Goal: Ask a question

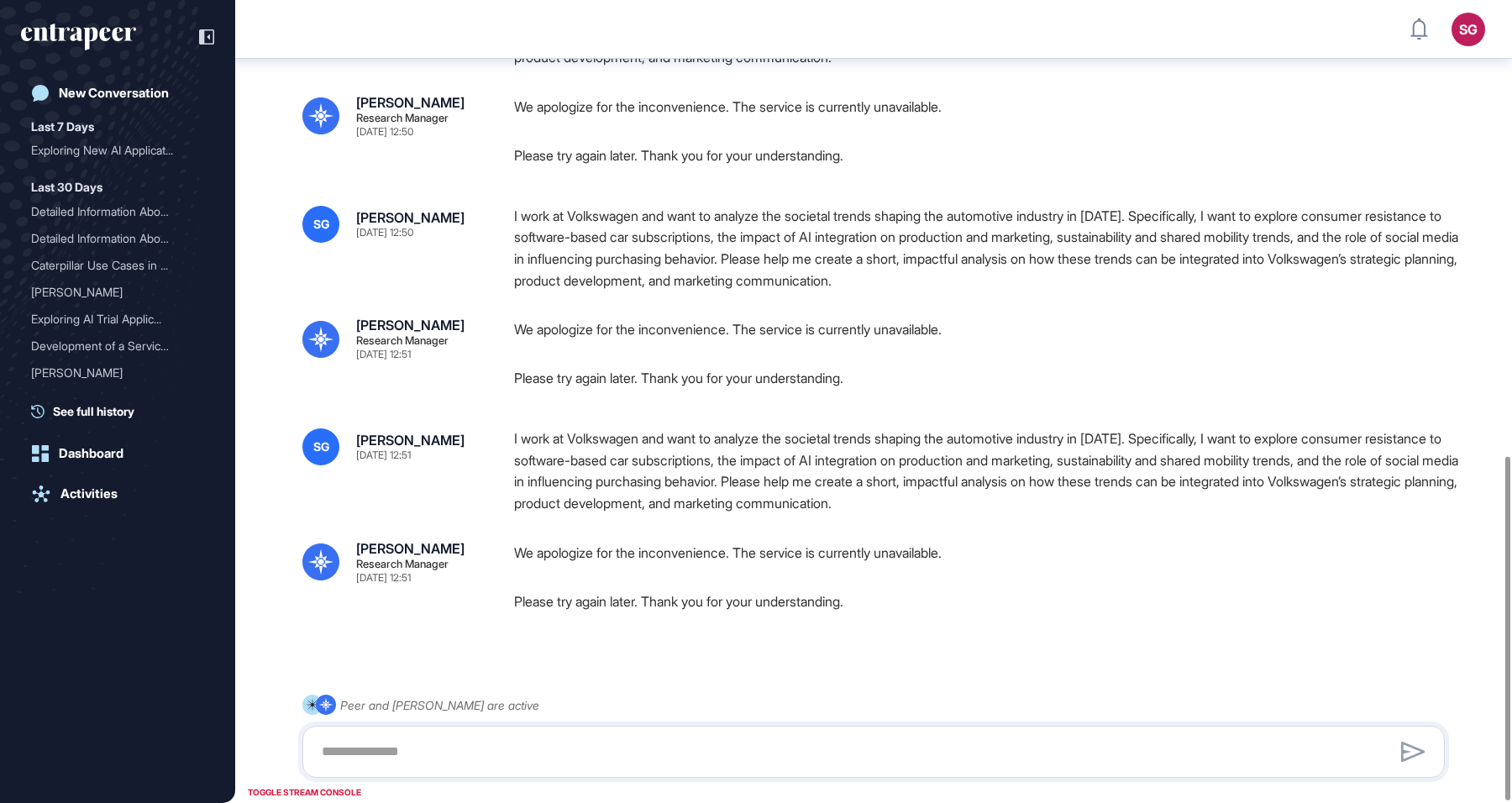
scroll to position [1064, 0]
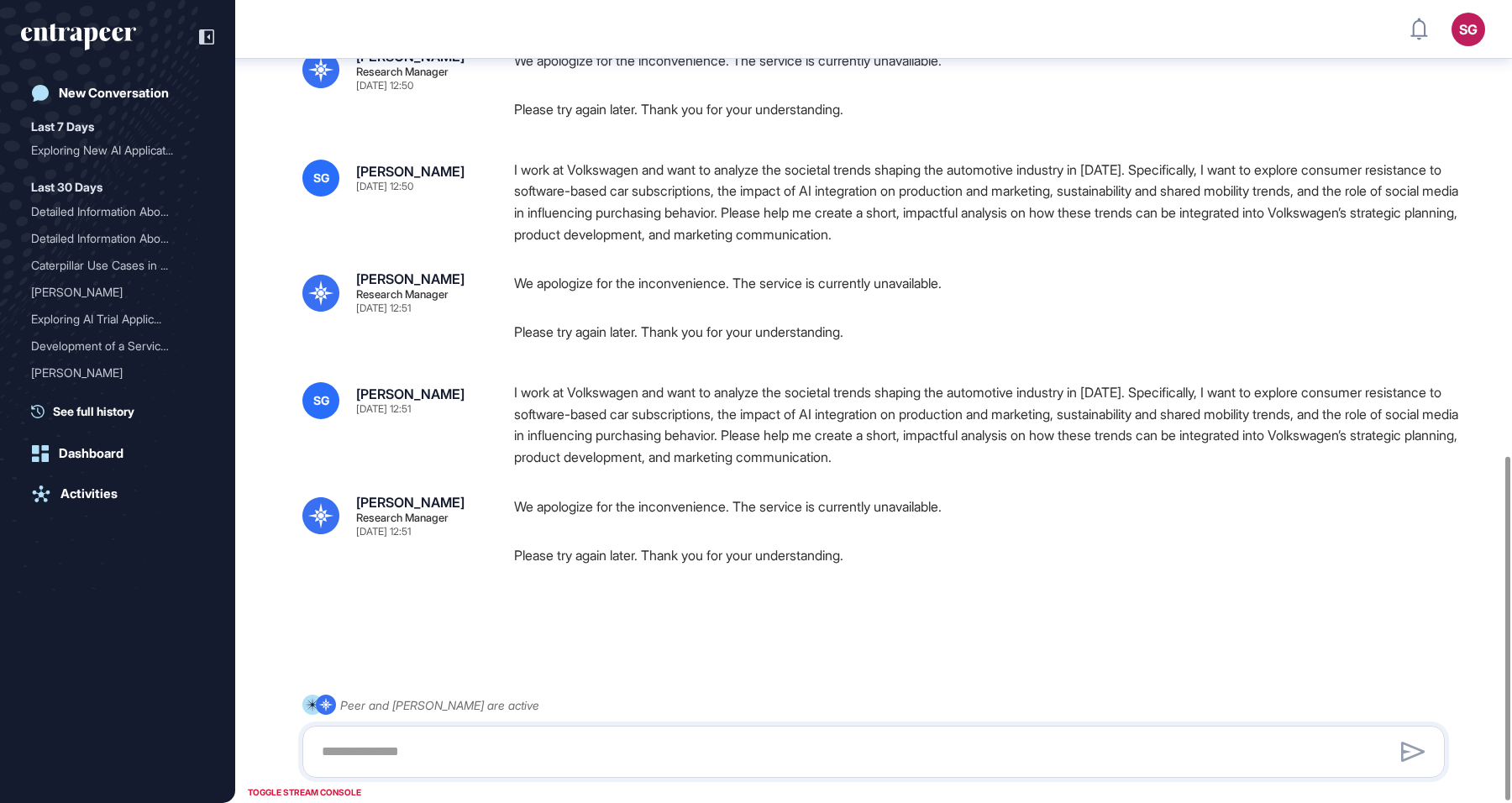
click at [477, 744] on textarea at bounding box center [873, 751] width 1124 height 33
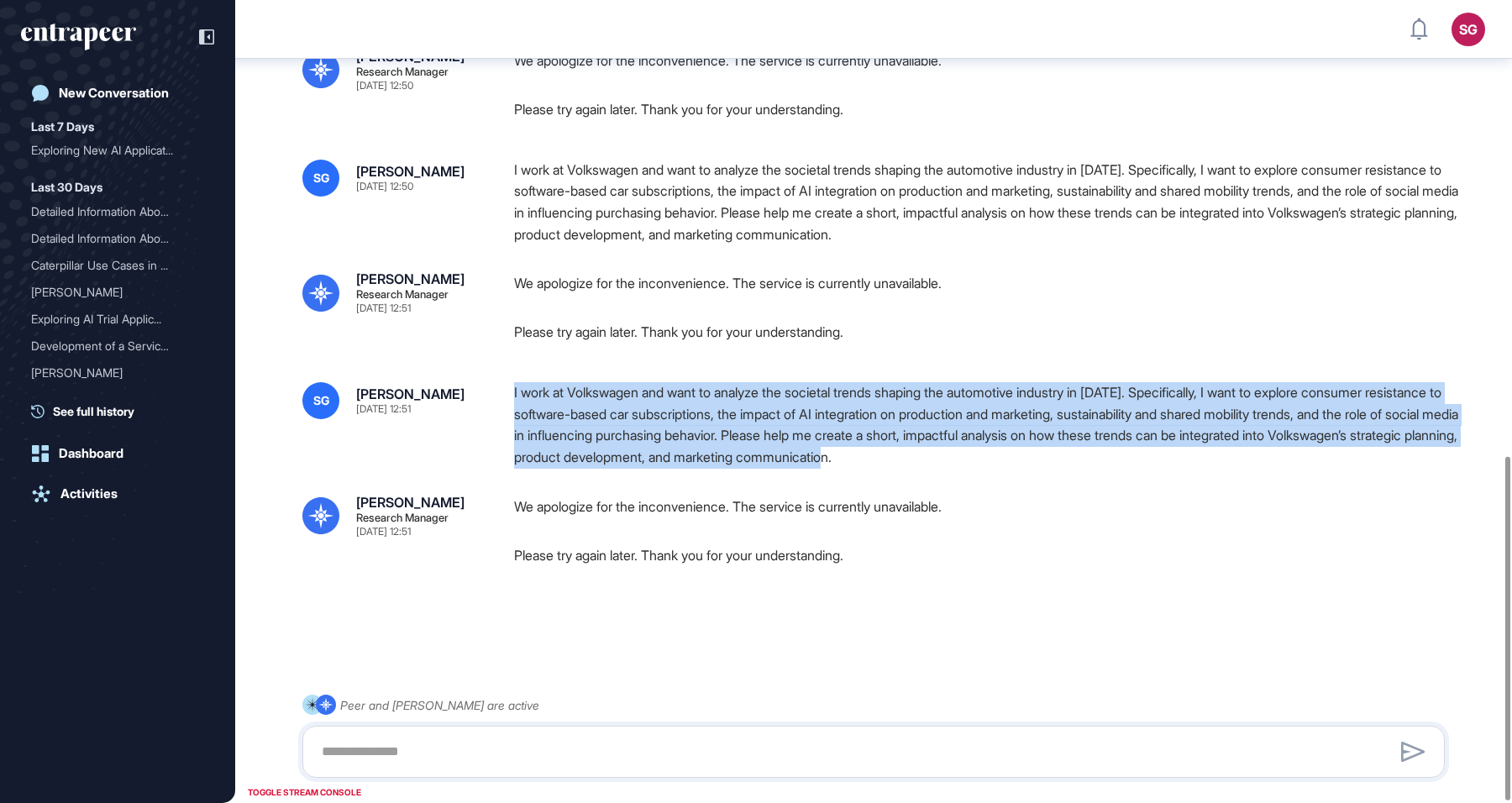
drag, startPoint x: 516, startPoint y: 382, endPoint x: 1179, endPoint y: 480, distance: 670.2
copy div "I work at Volkswagen and want to analyze the societal trends shaping the automo…"
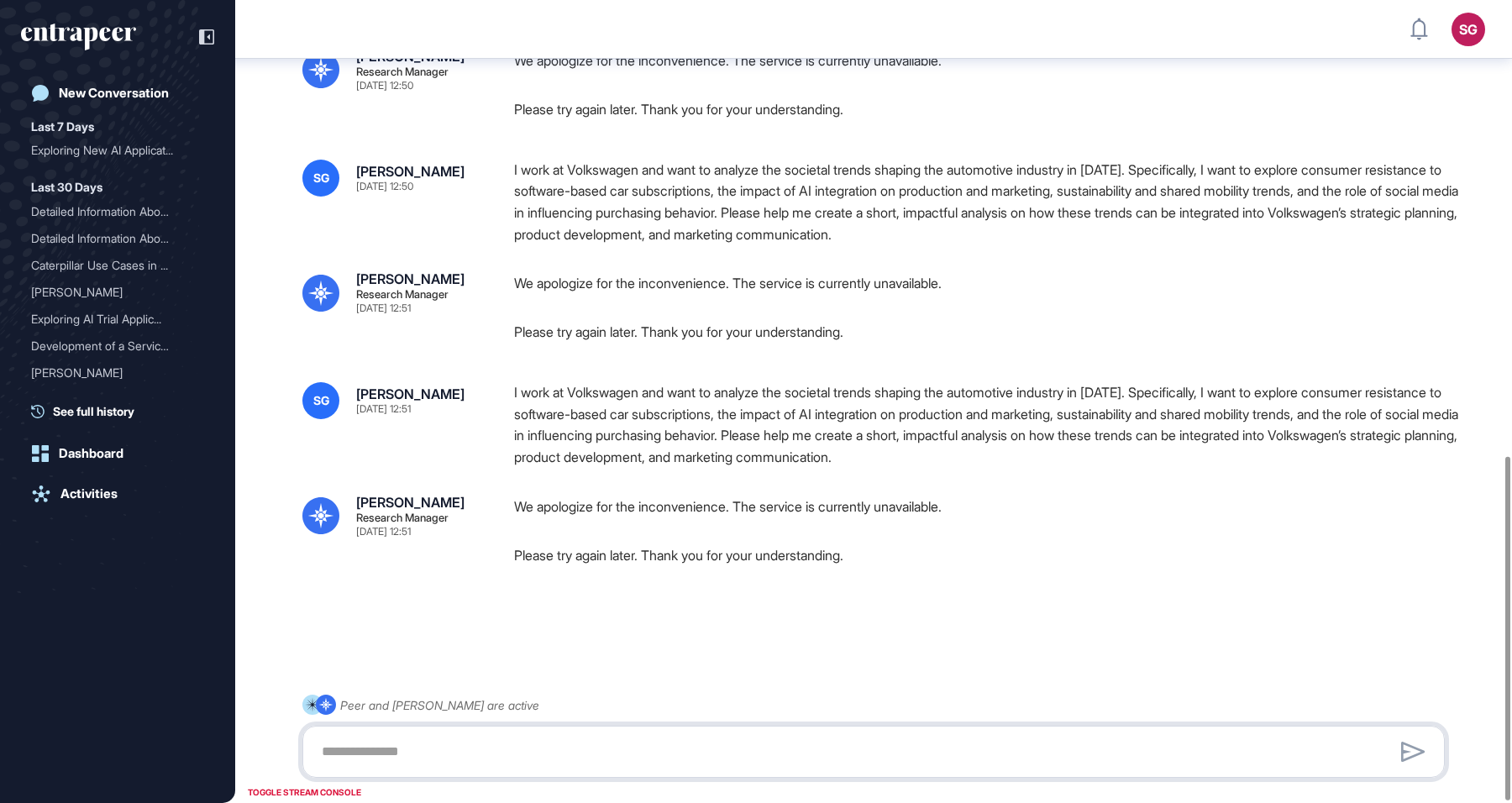
click at [490, 742] on textarea at bounding box center [873, 751] width 1124 height 33
paste textarea "**********"
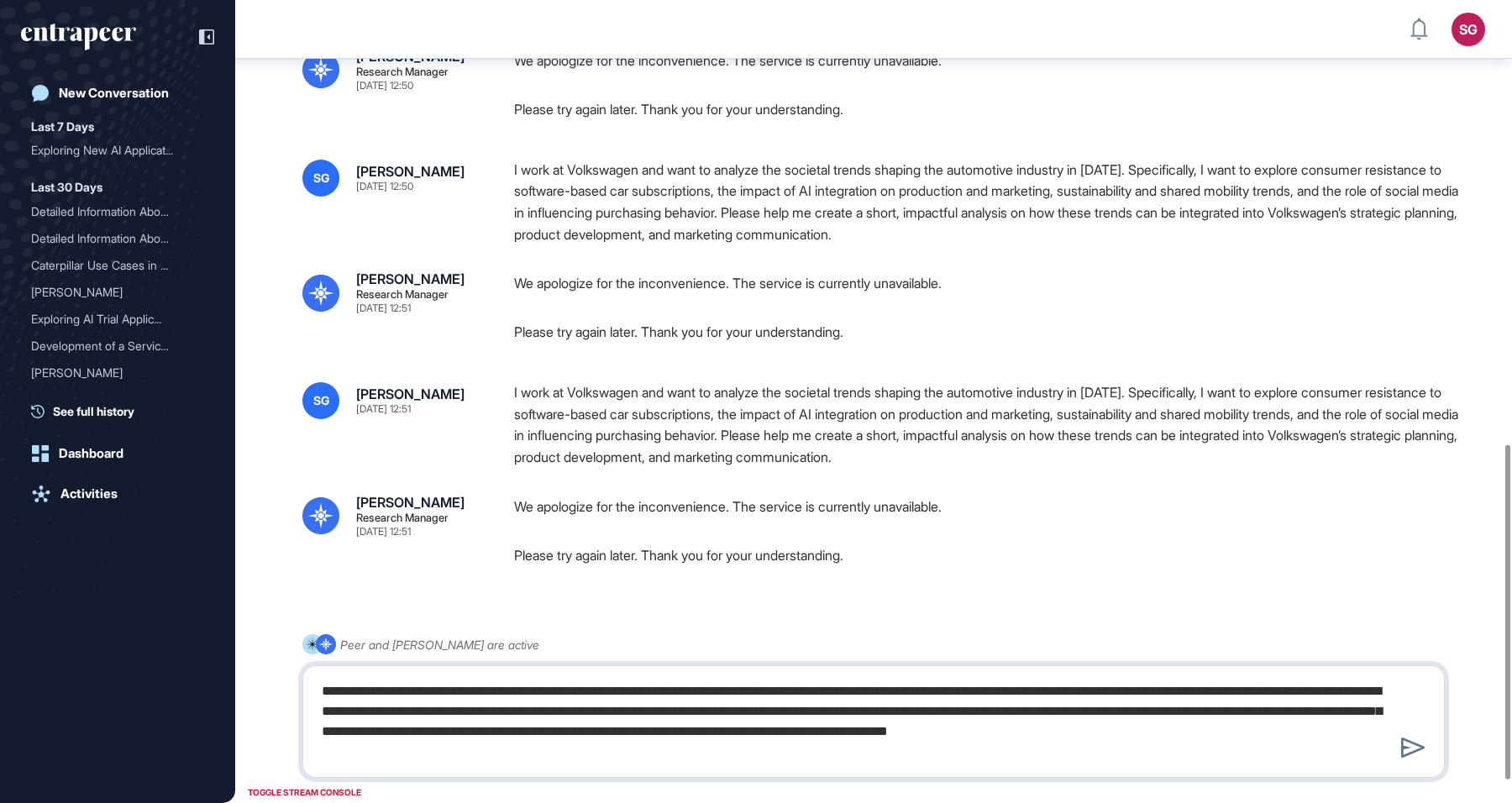
type textarea "**********"
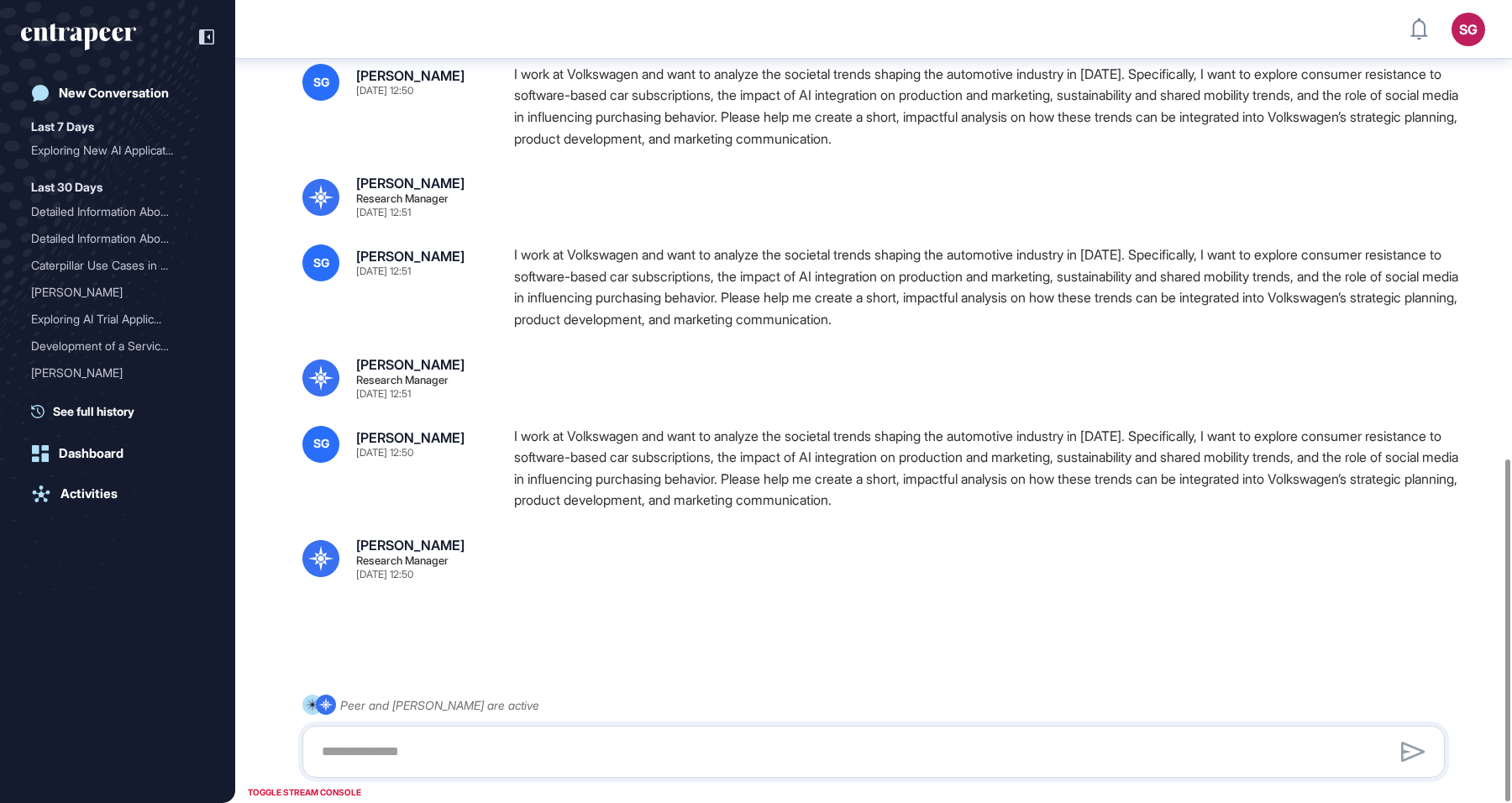
scroll to position [1076, 0]
click at [634, 576] on div at bounding box center [986, 558] width 944 height 41
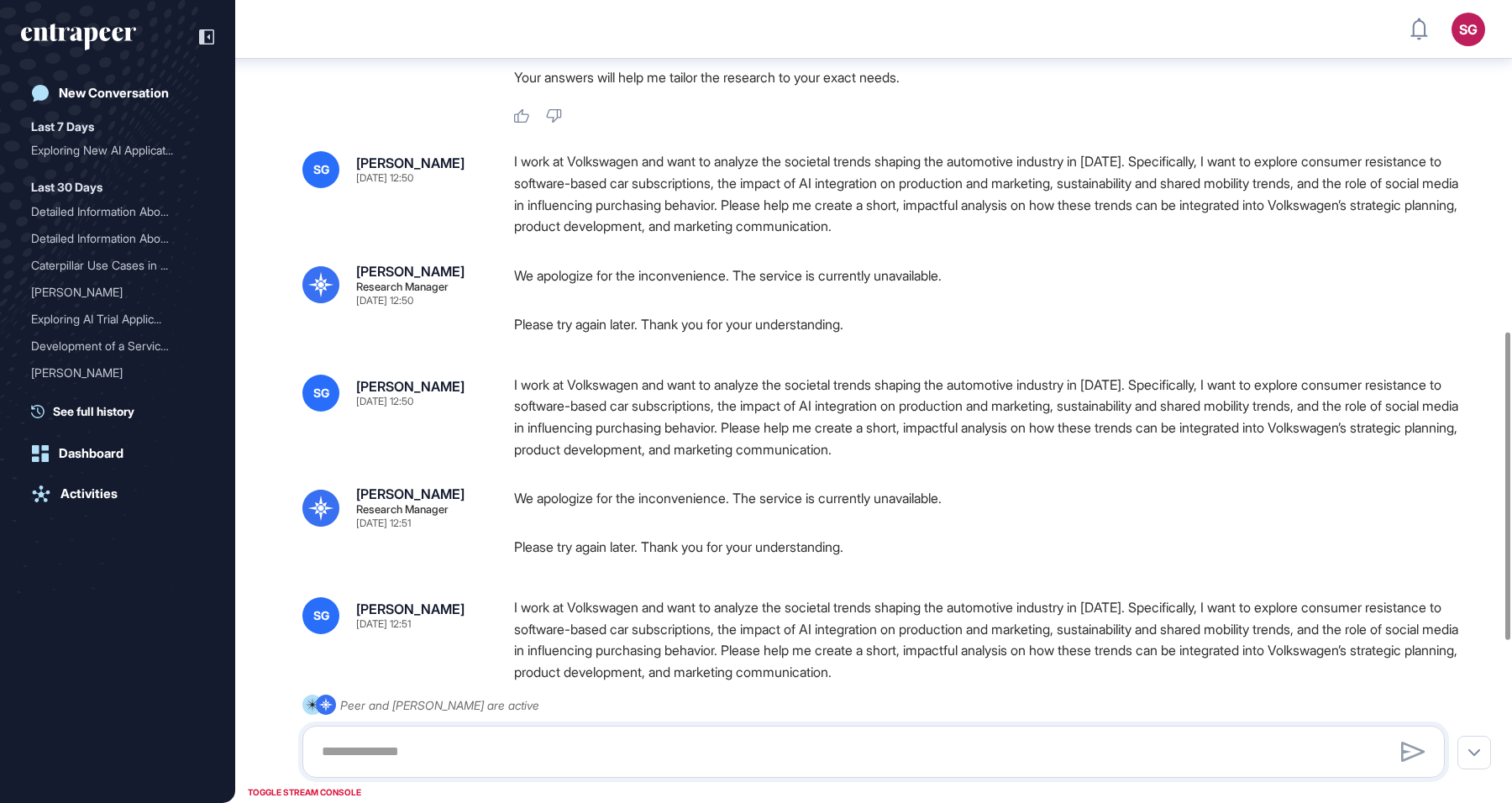
scroll to position [1286, 0]
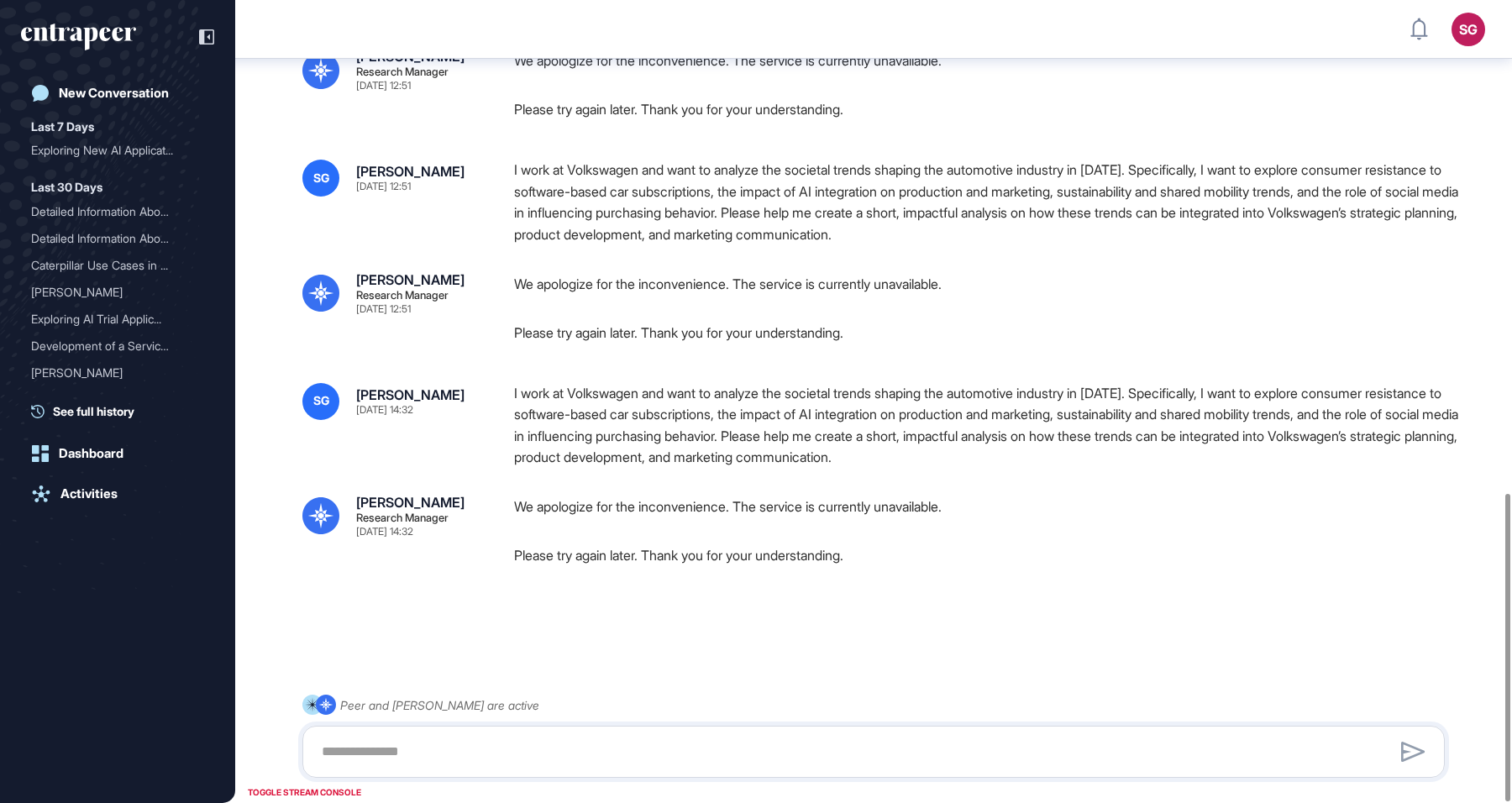
click at [87, 38] on icon "entrapeer-logo" at bounding box center [90, 39] width 14 height 24
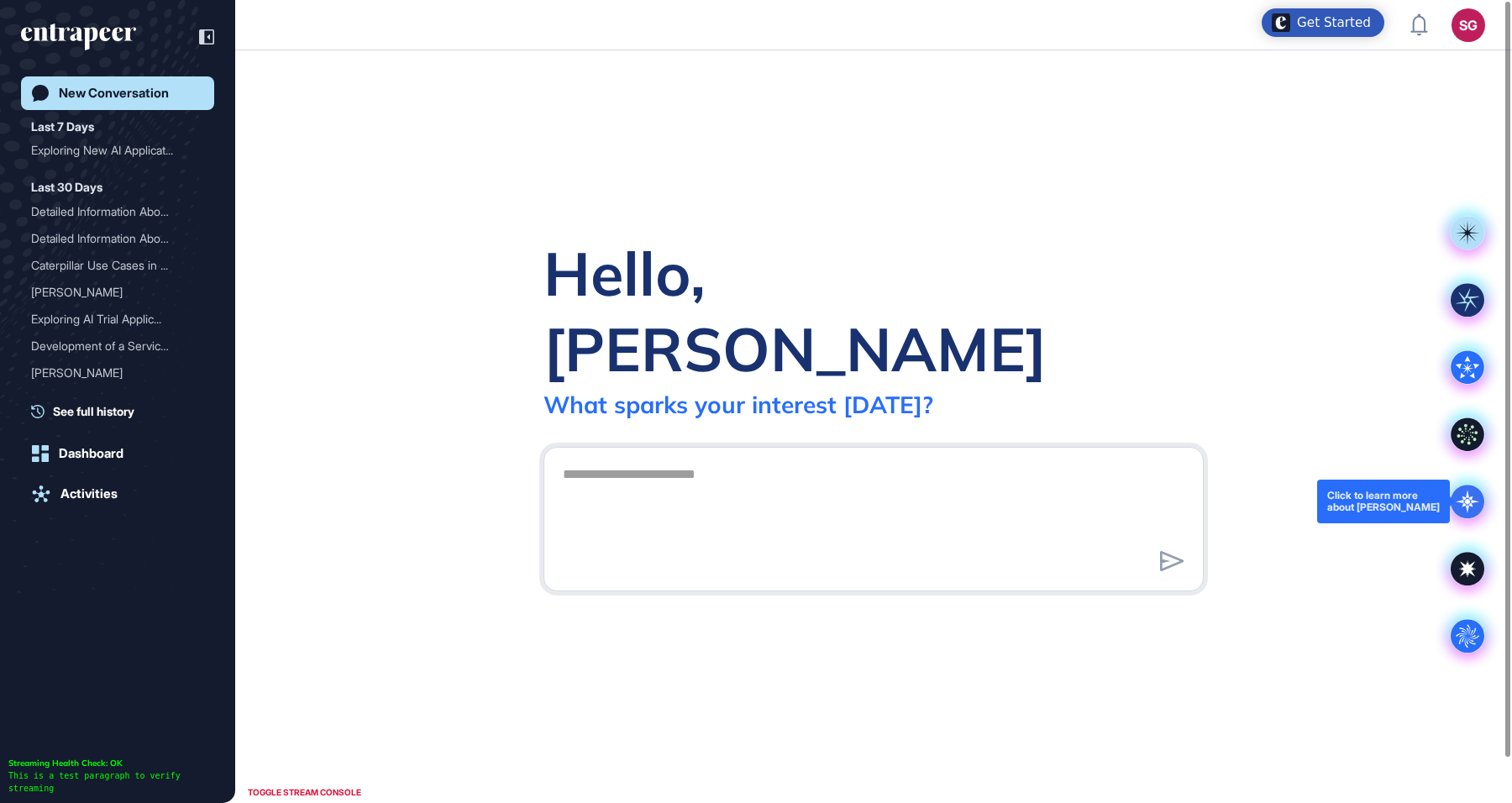
click at [1473, 496] on icon at bounding box center [1467, 501] width 33 height 33
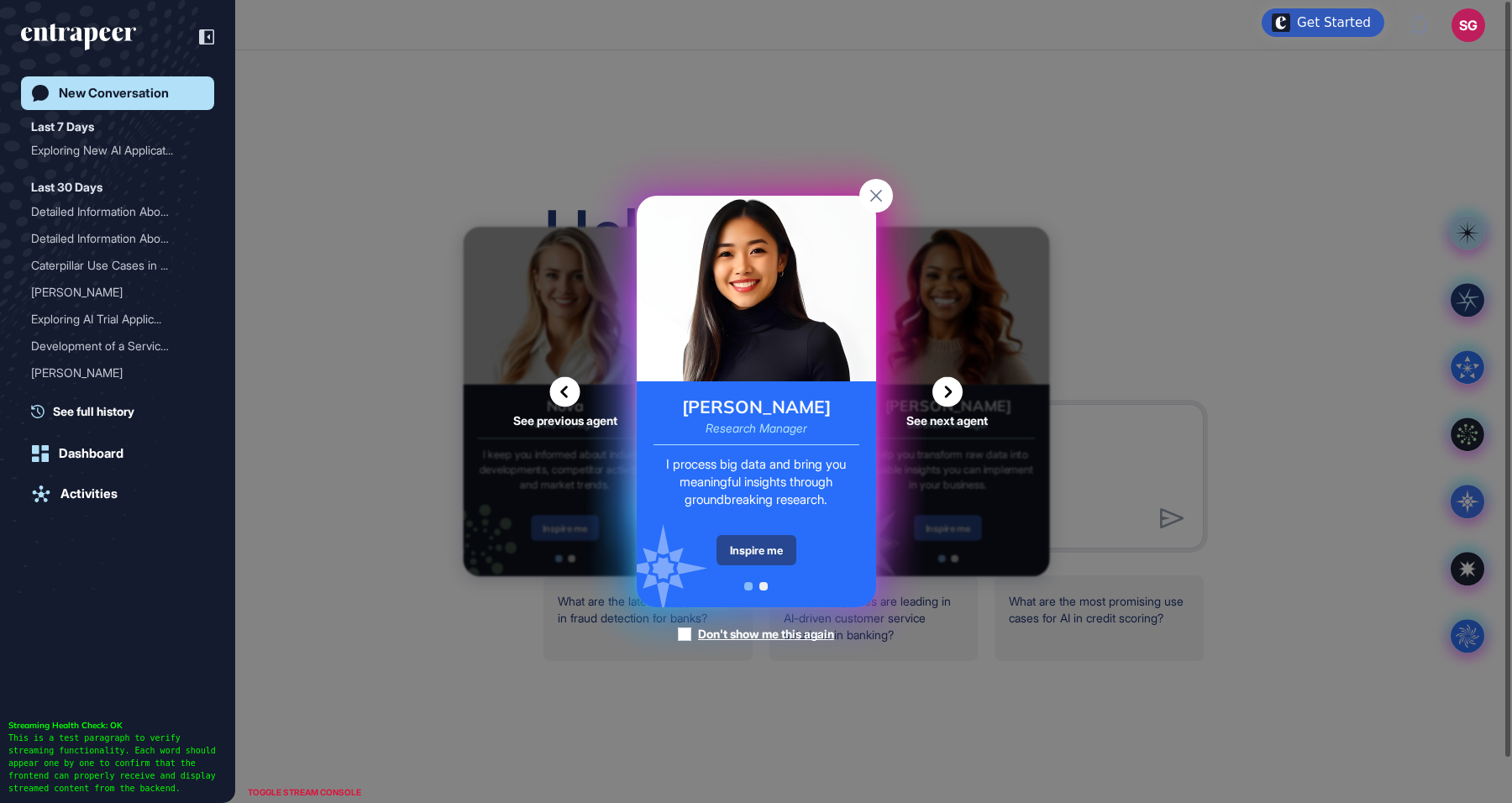
click at [753, 553] on div "Inspire me" at bounding box center [756, 550] width 80 height 30
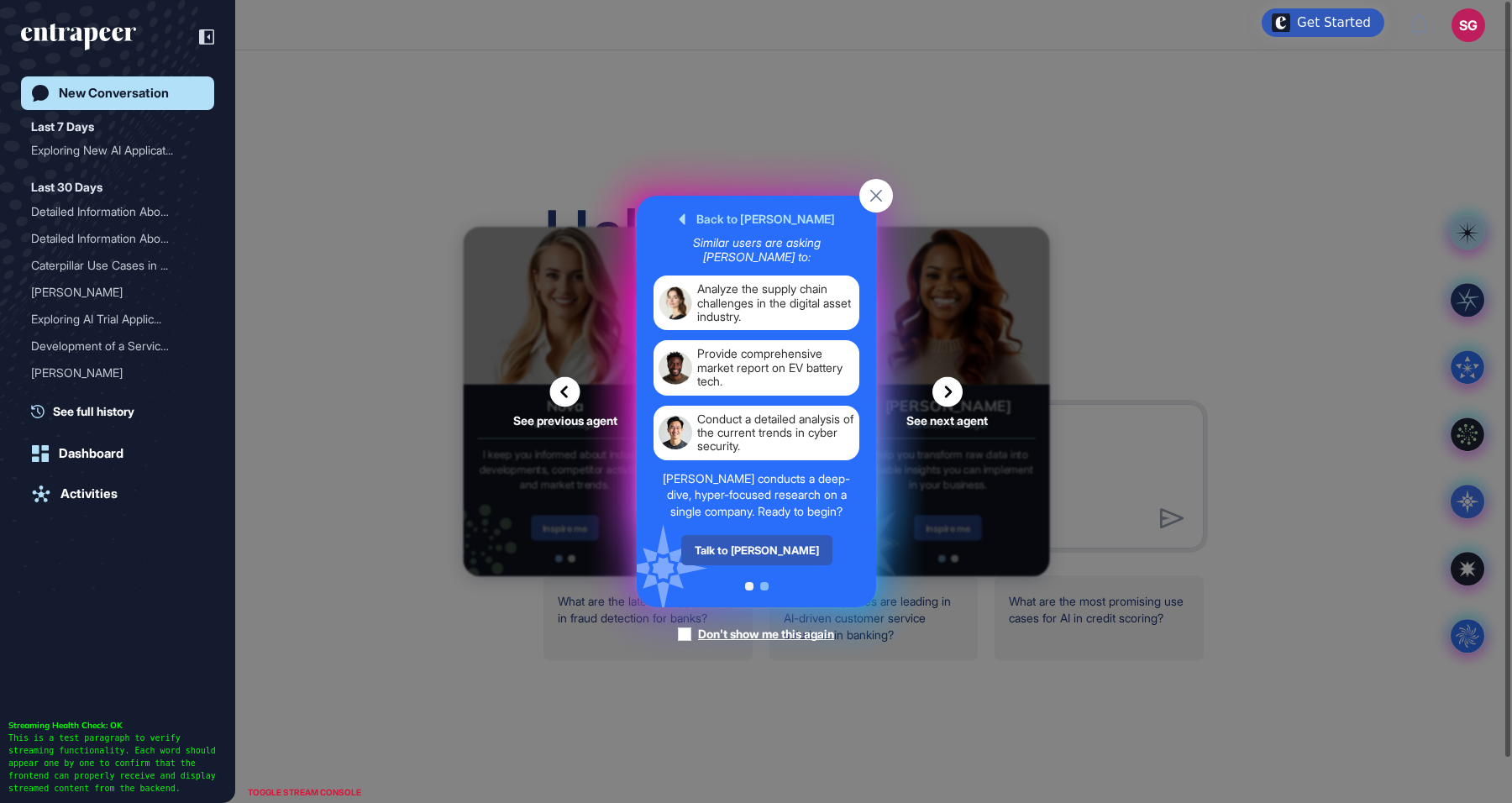
click at [753, 553] on div "Talk to [PERSON_NAME]" at bounding box center [756, 550] width 151 height 30
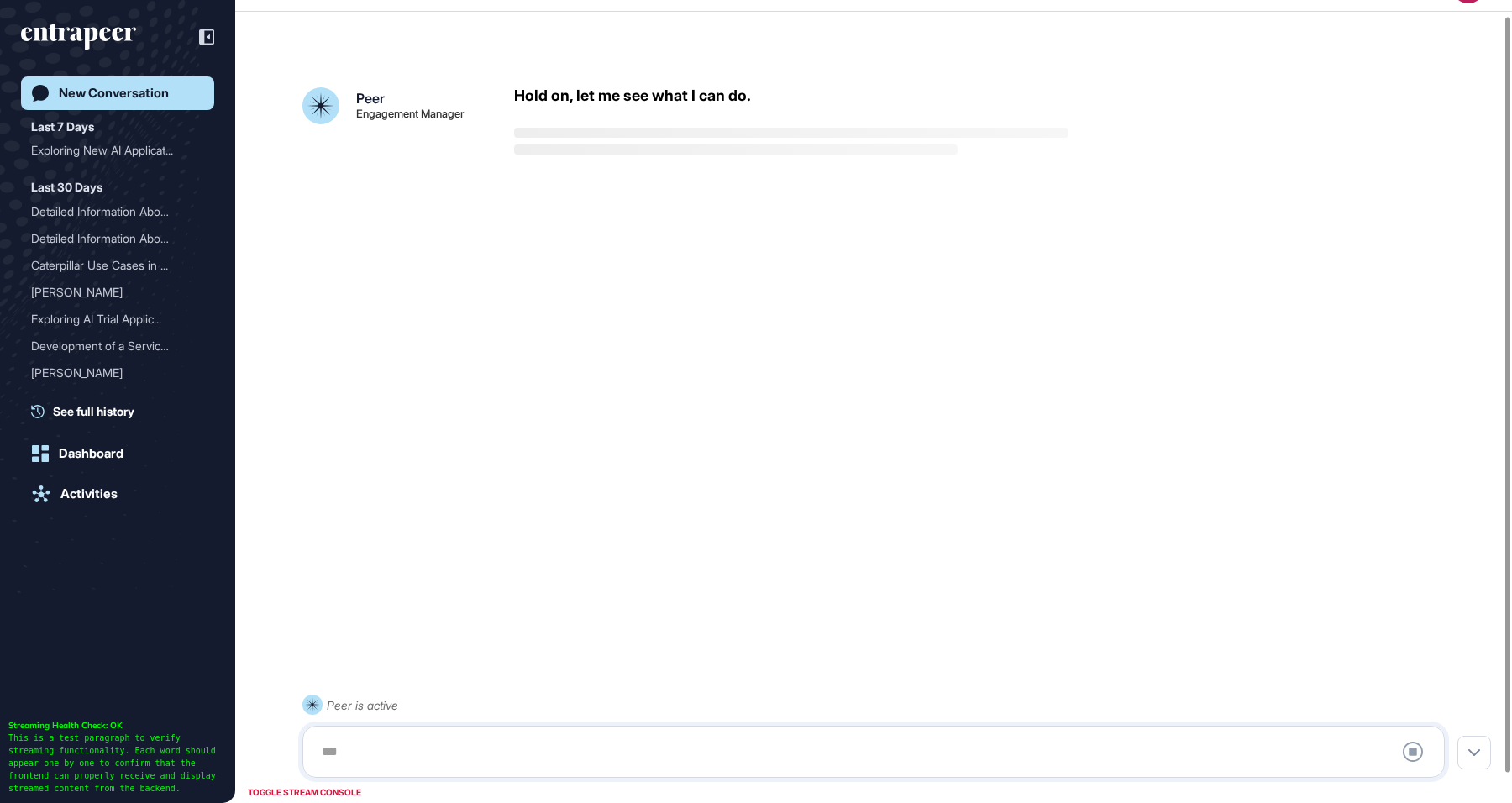
scroll to position [47, 0]
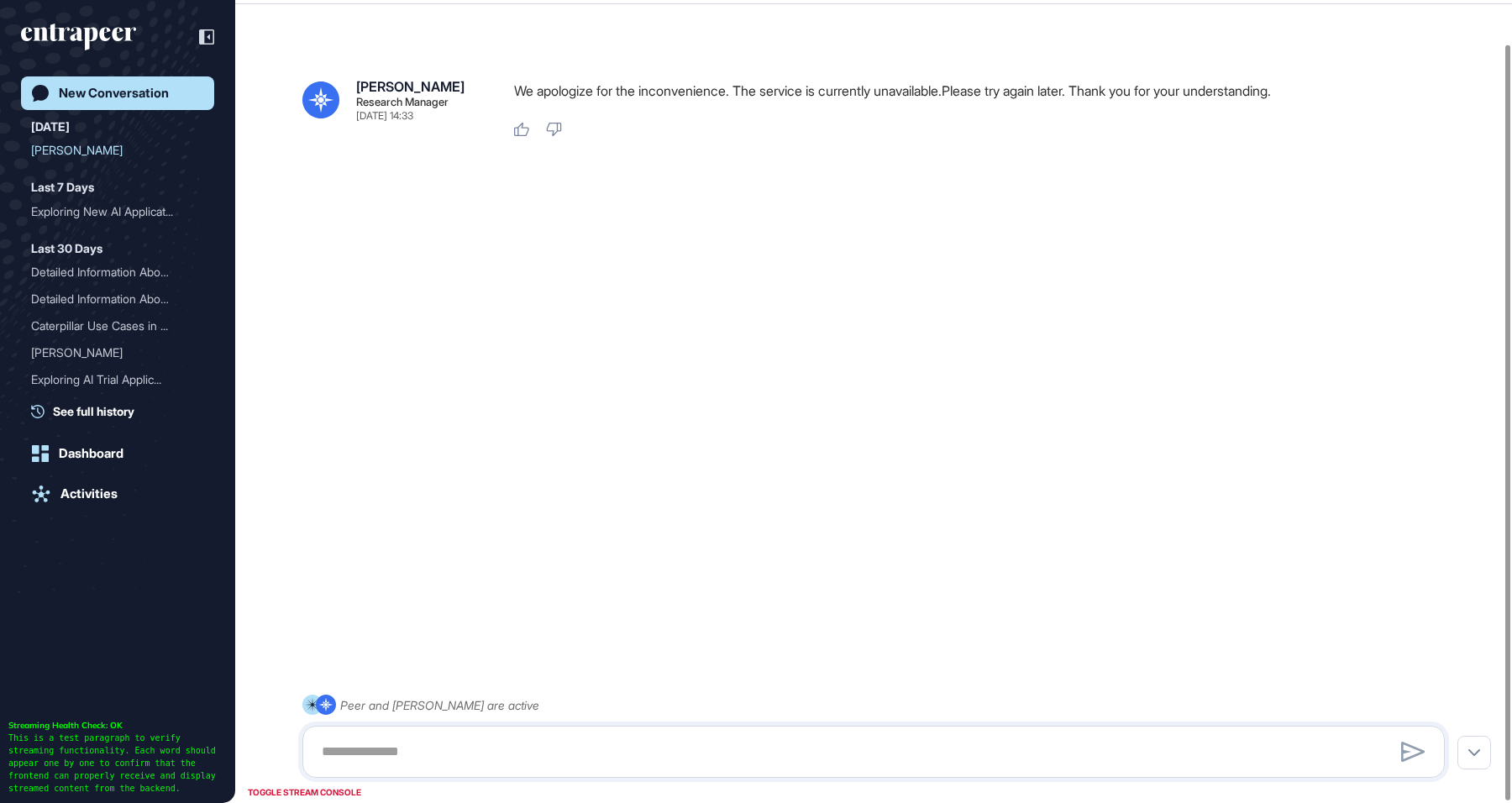
click at [735, 320] on div "Reese Research Manager Aug 21, 2025 14:33 We apologize for the inconvenience. T…" at bounding box center [873, 380] width 1277 height 722
click at [517, 214] on div at bounding box center [874, 199] width 1143 height 68
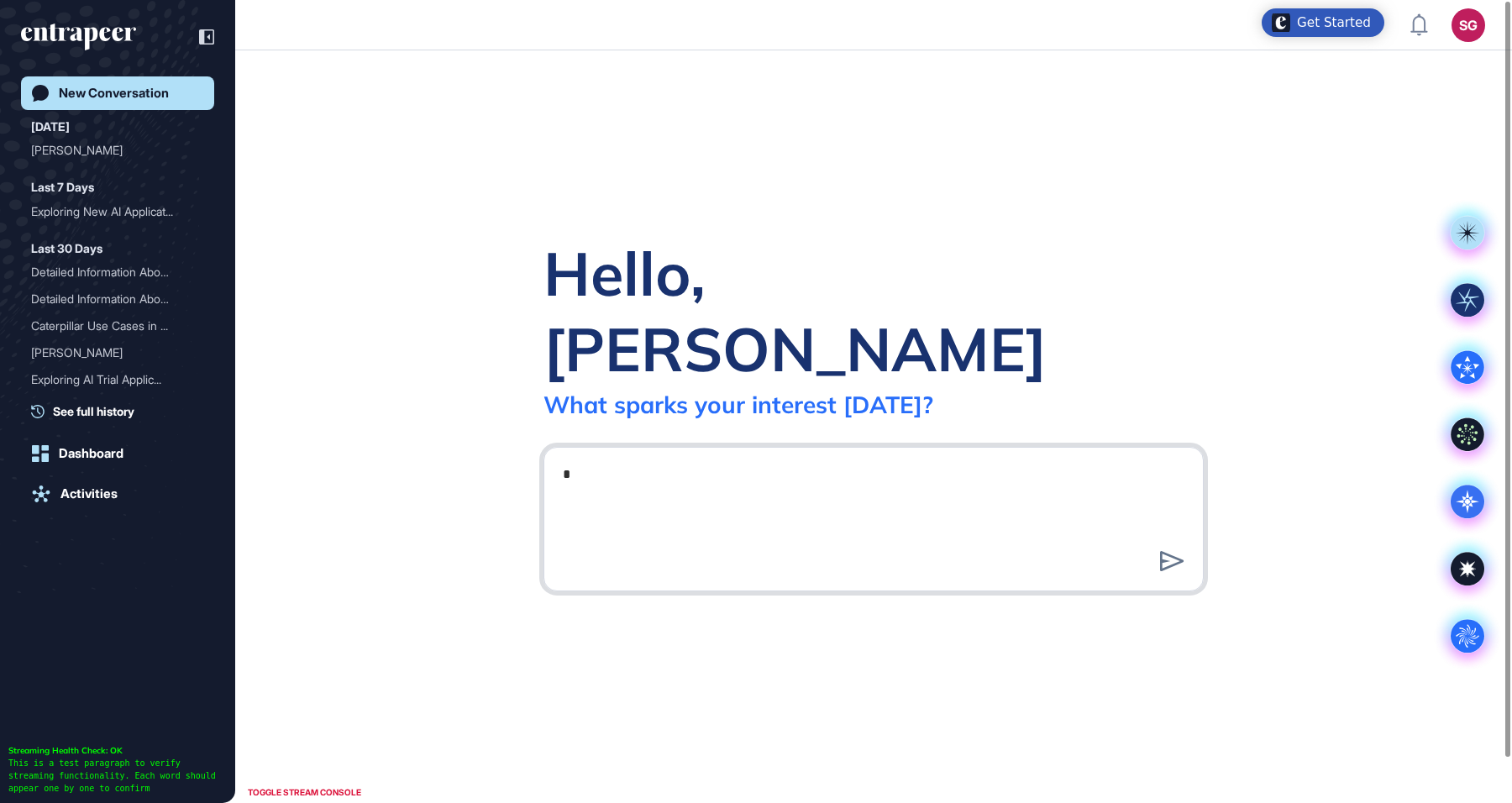
click at [832, 458] on textarea "*" at bounding box center [873, 517] width 641 height 118
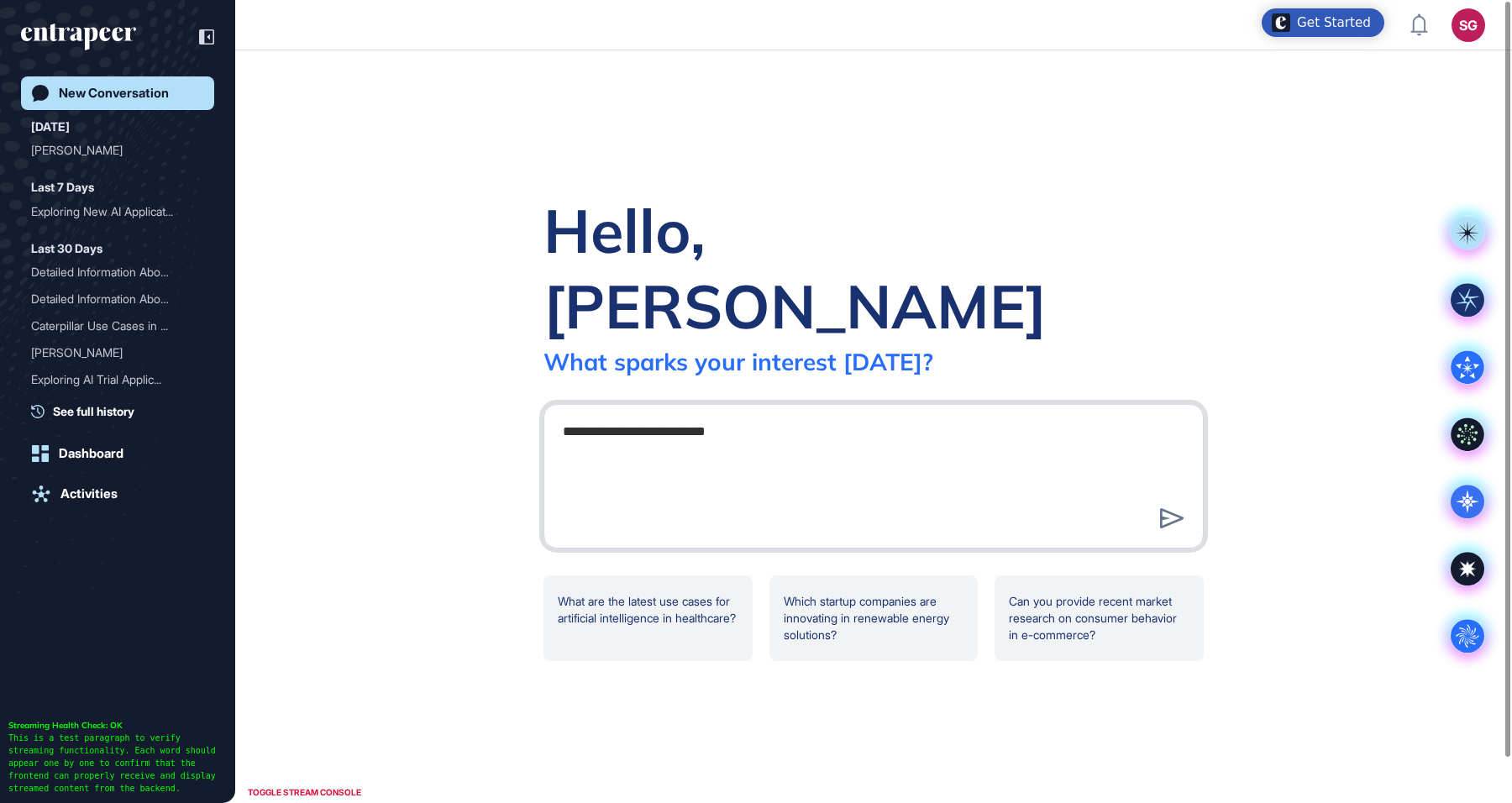
type textarea "**********"
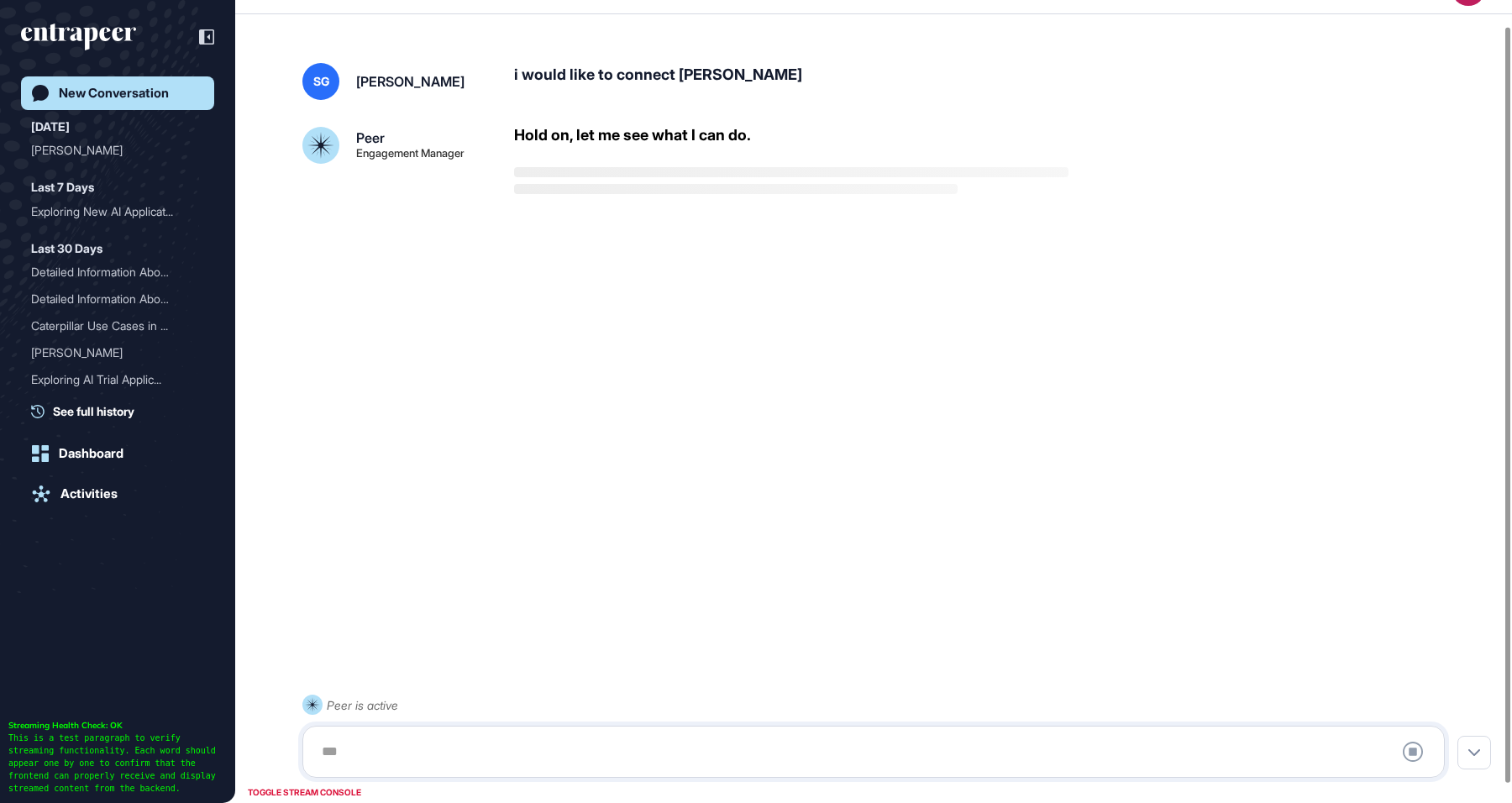
scroll to position [47, 0]
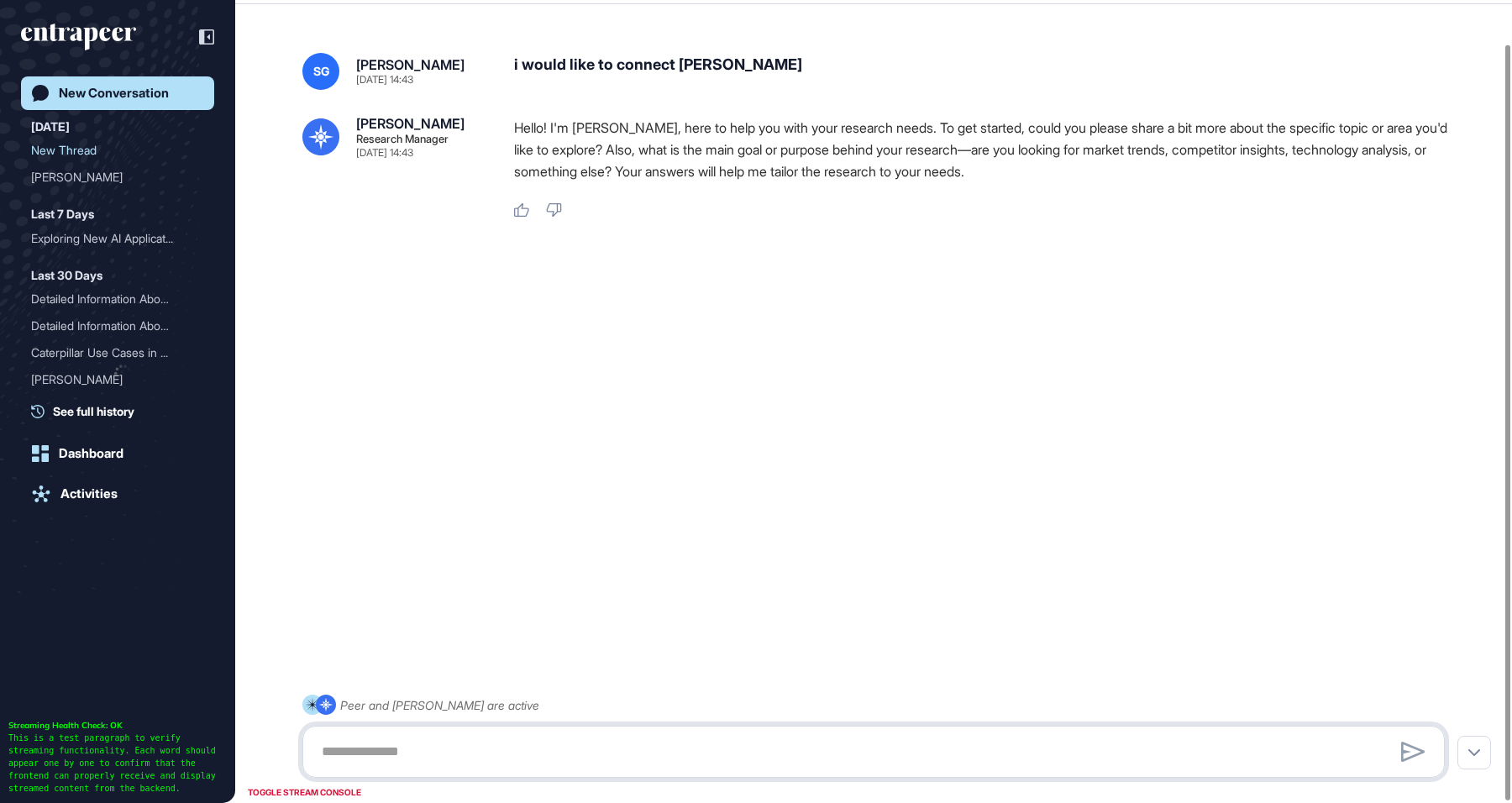
click at [369, 765] on textarea at bounding box center [873, 751] width 1124 height 33
type textarea "*"
type textarea "**********"
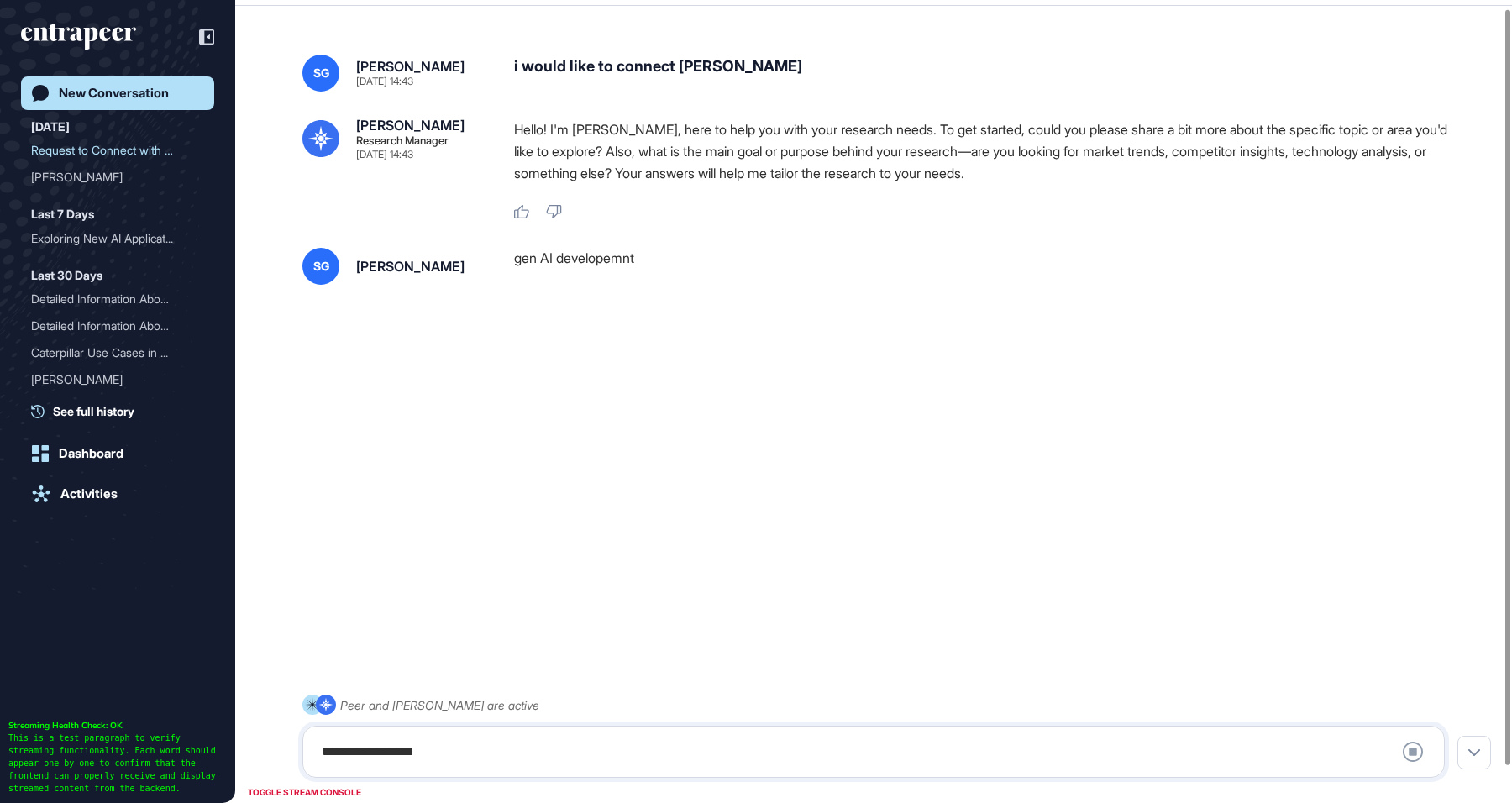
scroll to position [47, 0]
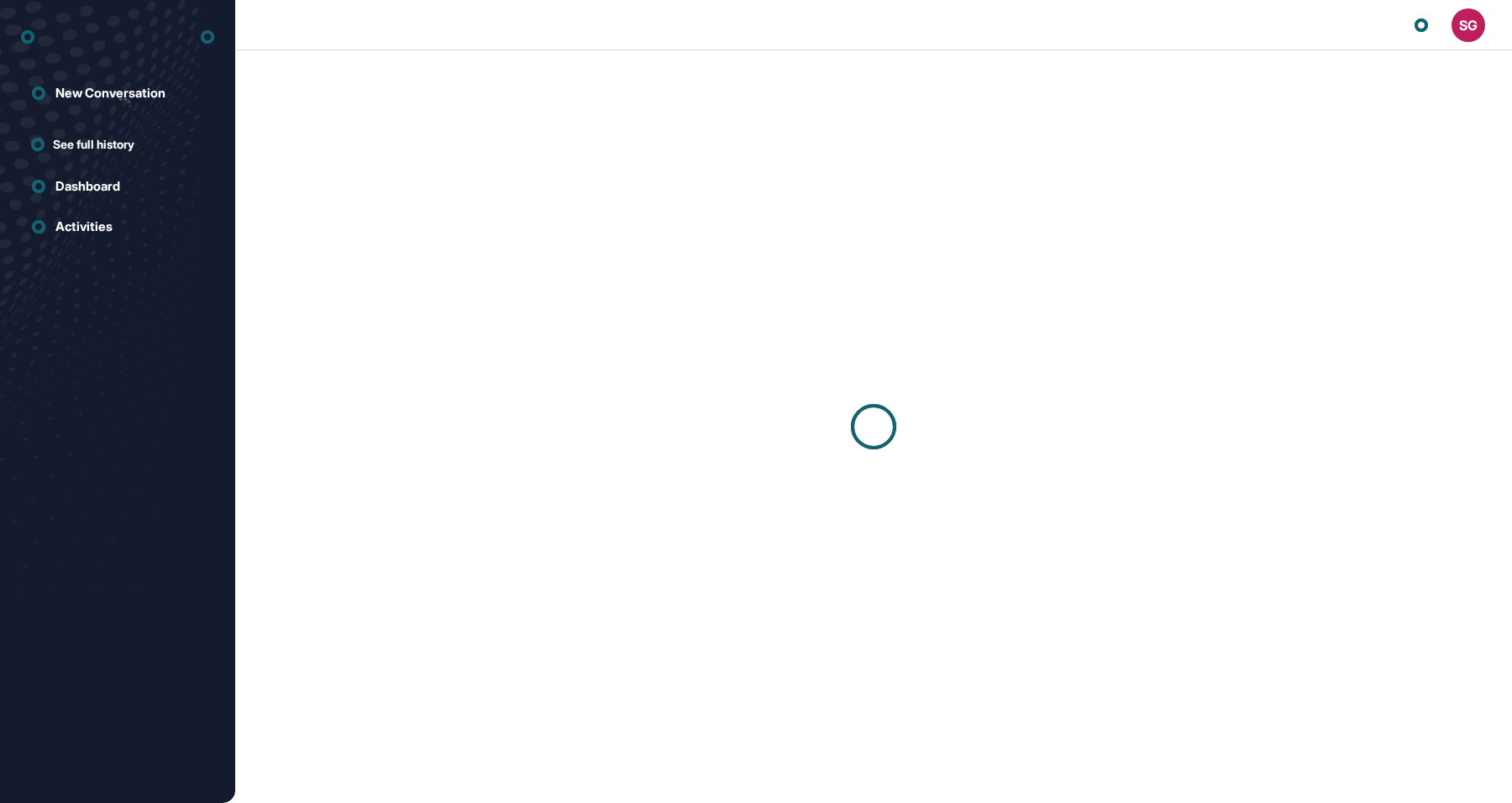
scroll to position [1, 1]
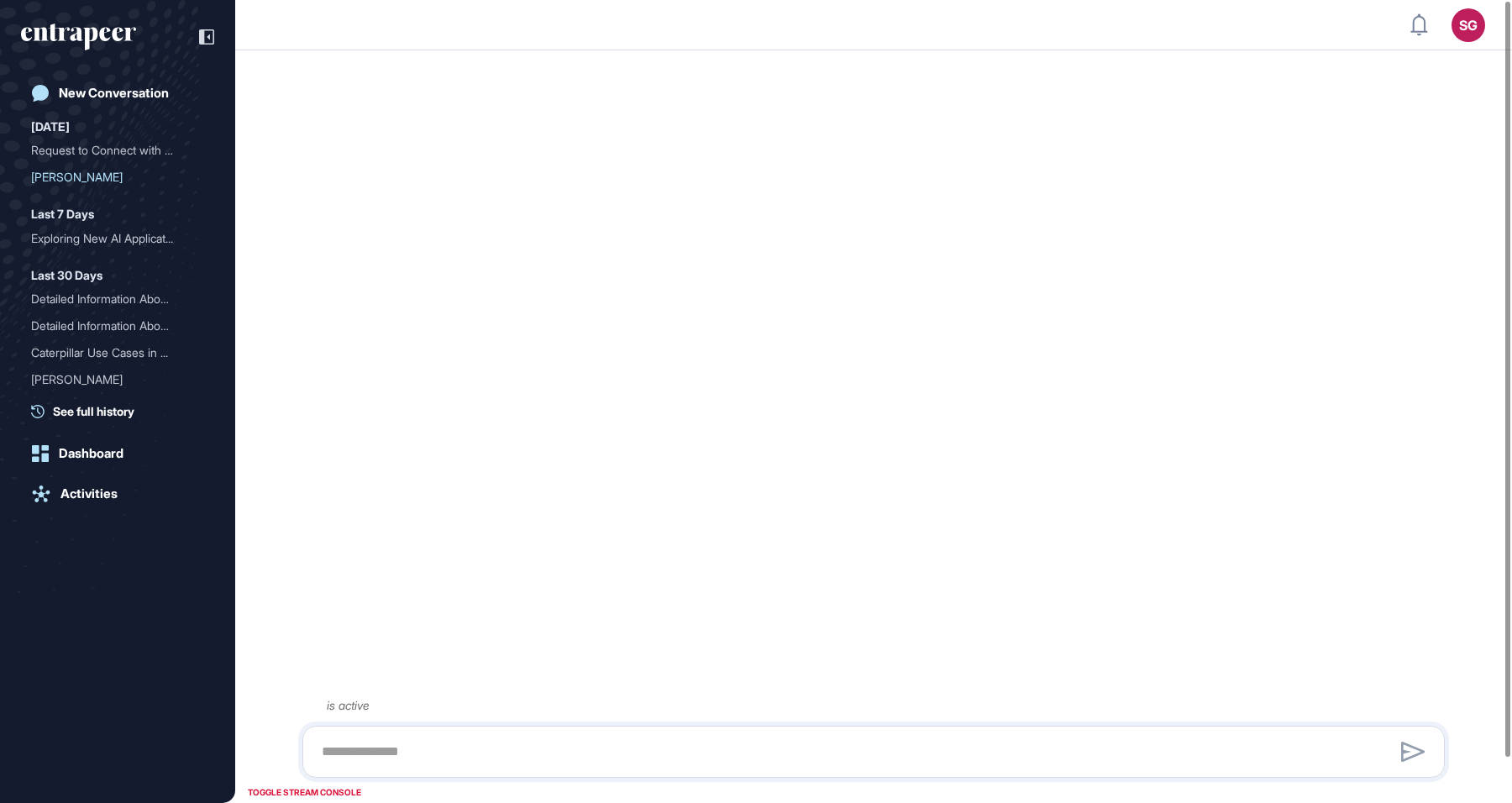
click at [852, 219] on div "is active" at bounding box center [873, 427] width 1277 height 722
click at [556, 374] on div "Peer is active" at bounding box center [873, 427] width 1277 height 722
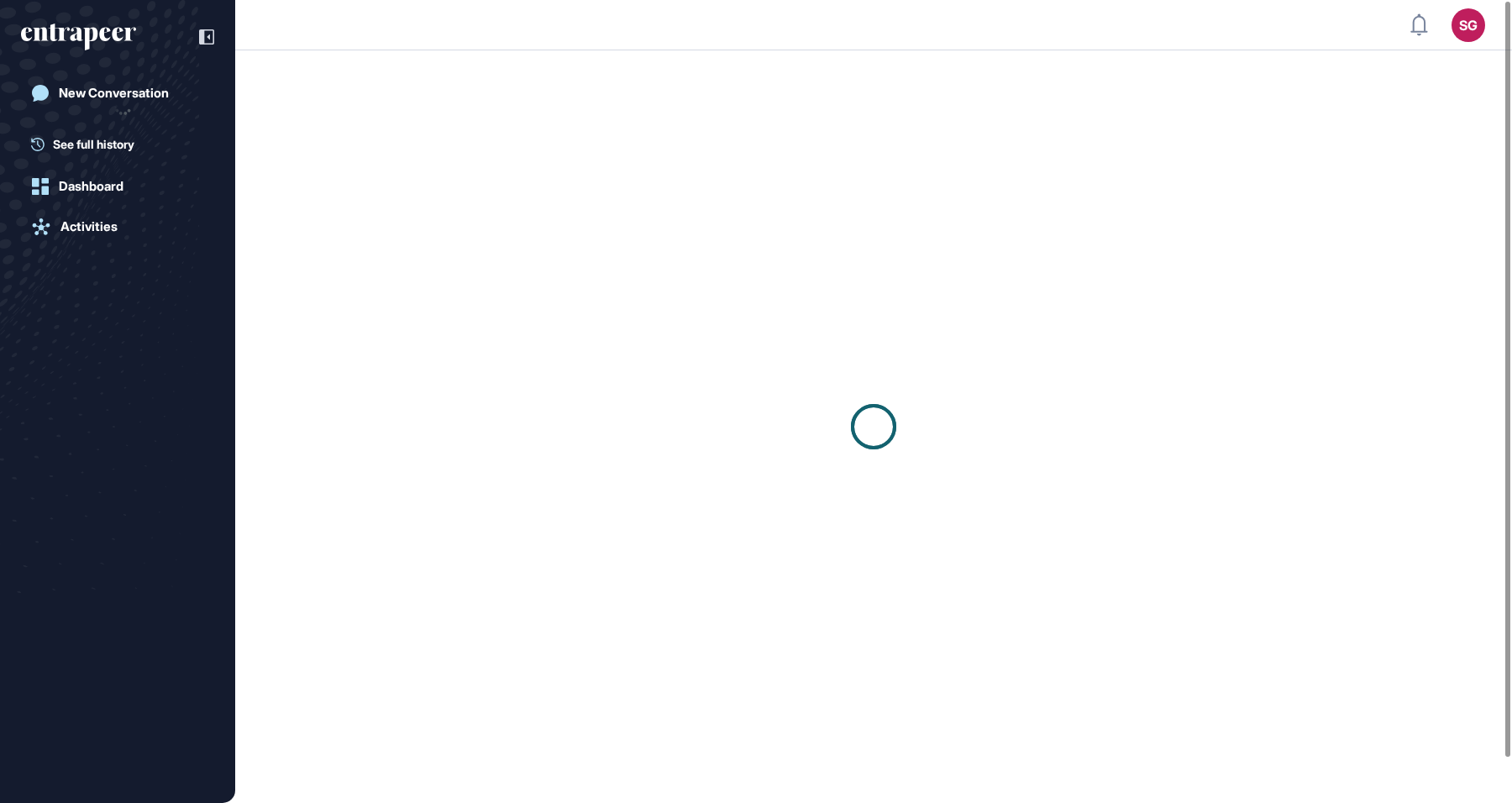
scroll to position [1, 1]
click at [485, 762] on textarea at bounding box center [873, 751] width 1124 height 33
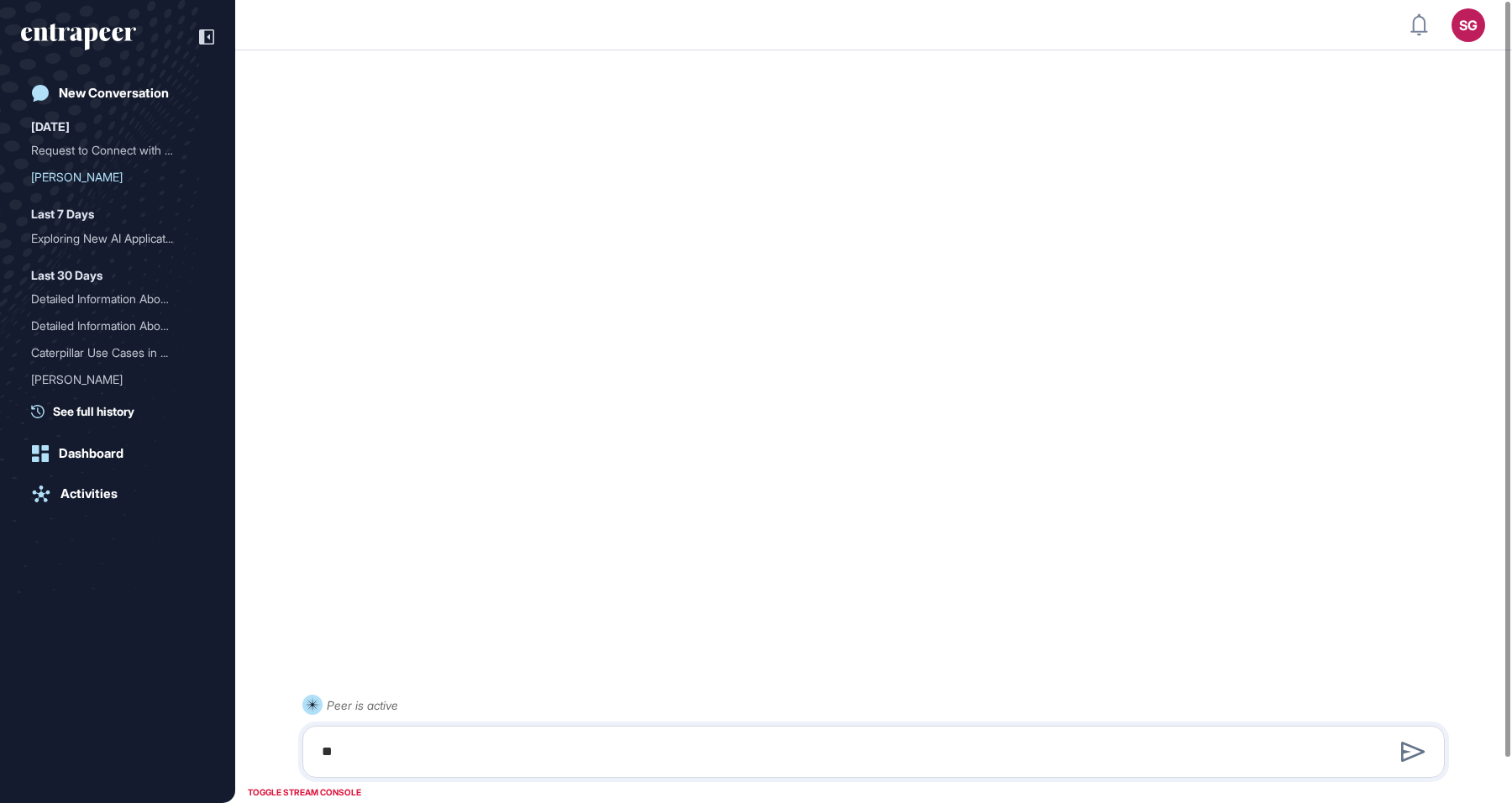
type textarea "*"
type textarea "**********"
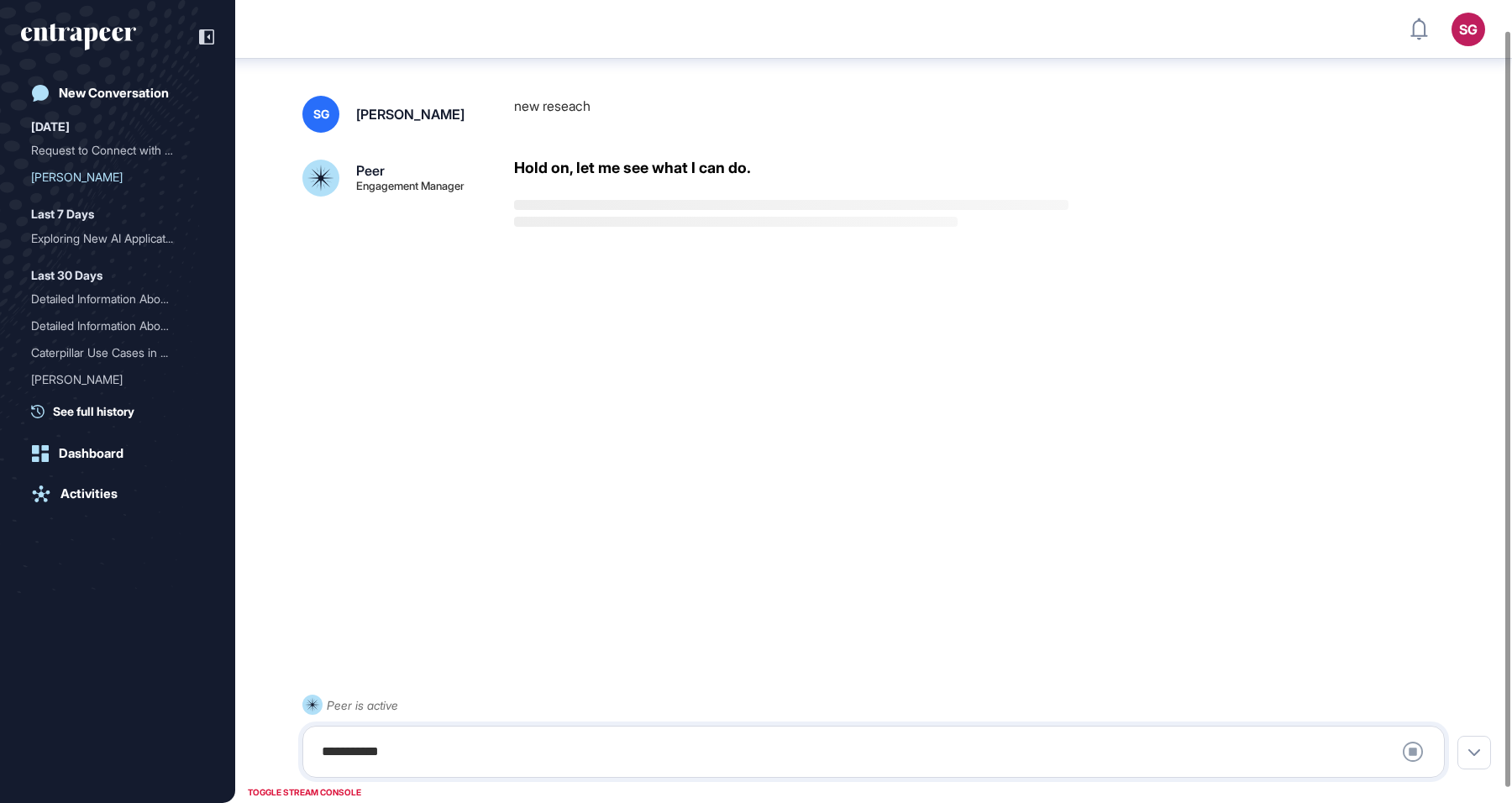
scroll to position [48, 0]
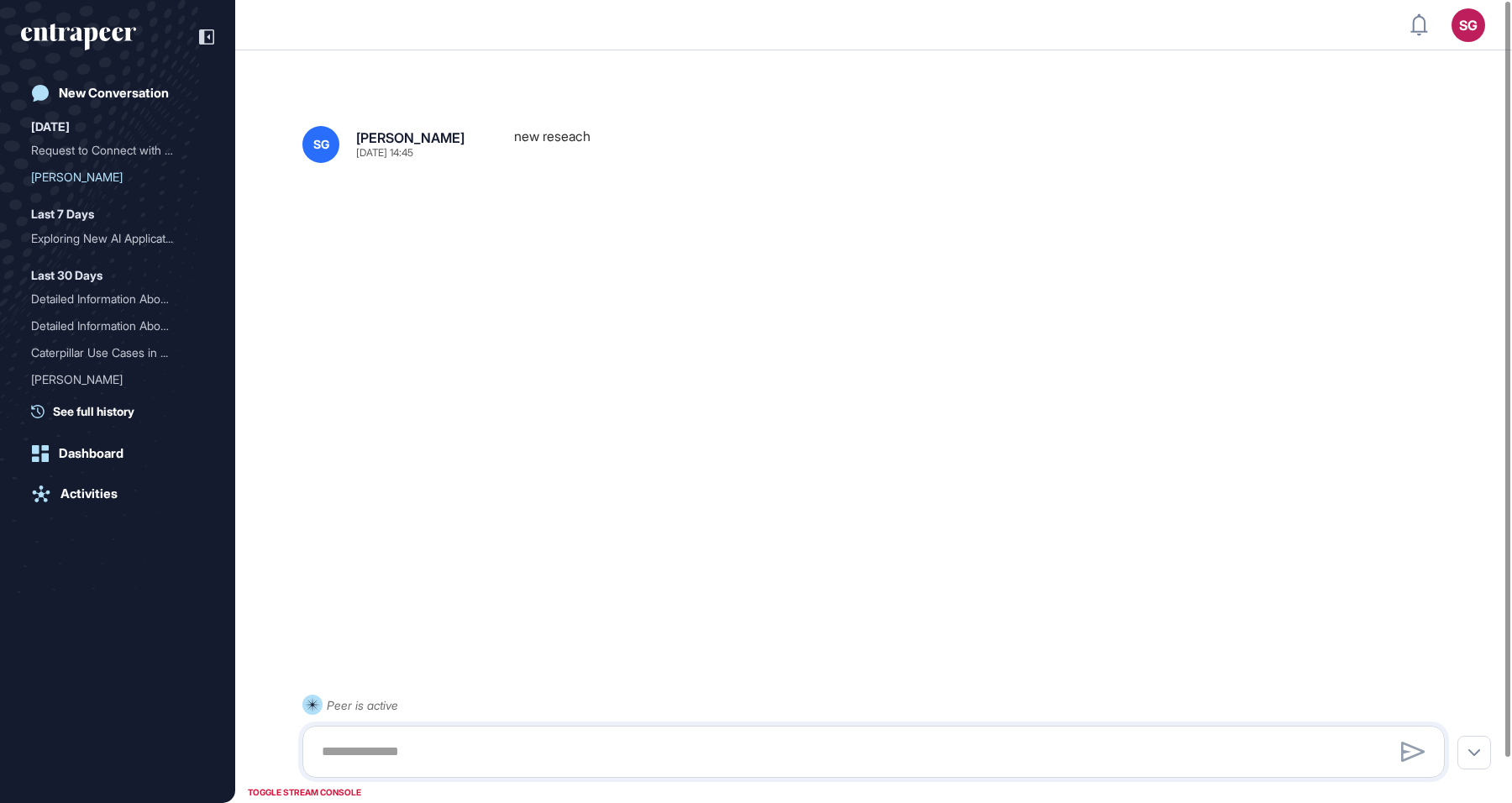
click at [808, 248] on div at bounding box center [874, 223] width 1143 height 68
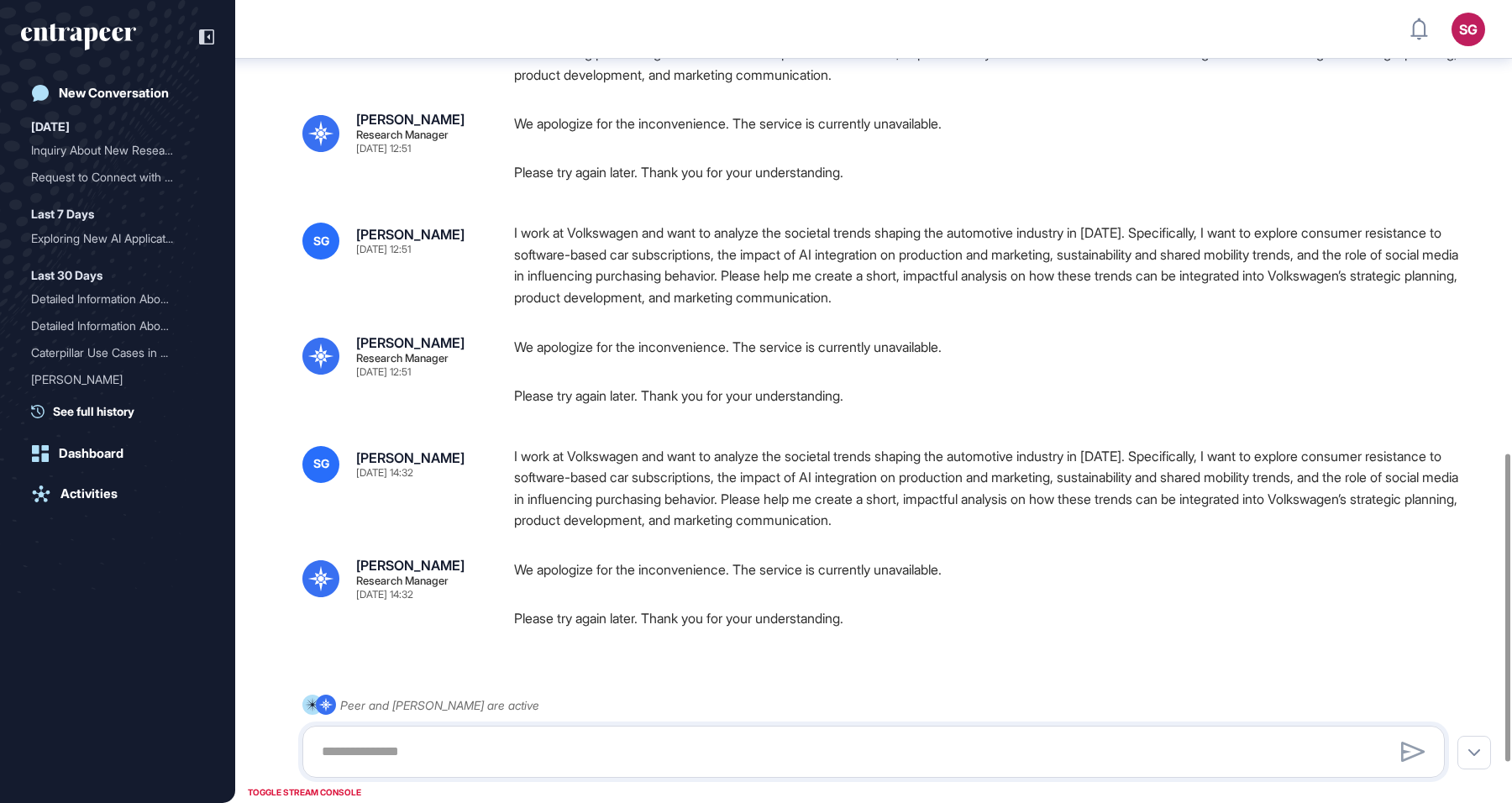
scroll to position [1286, 0]
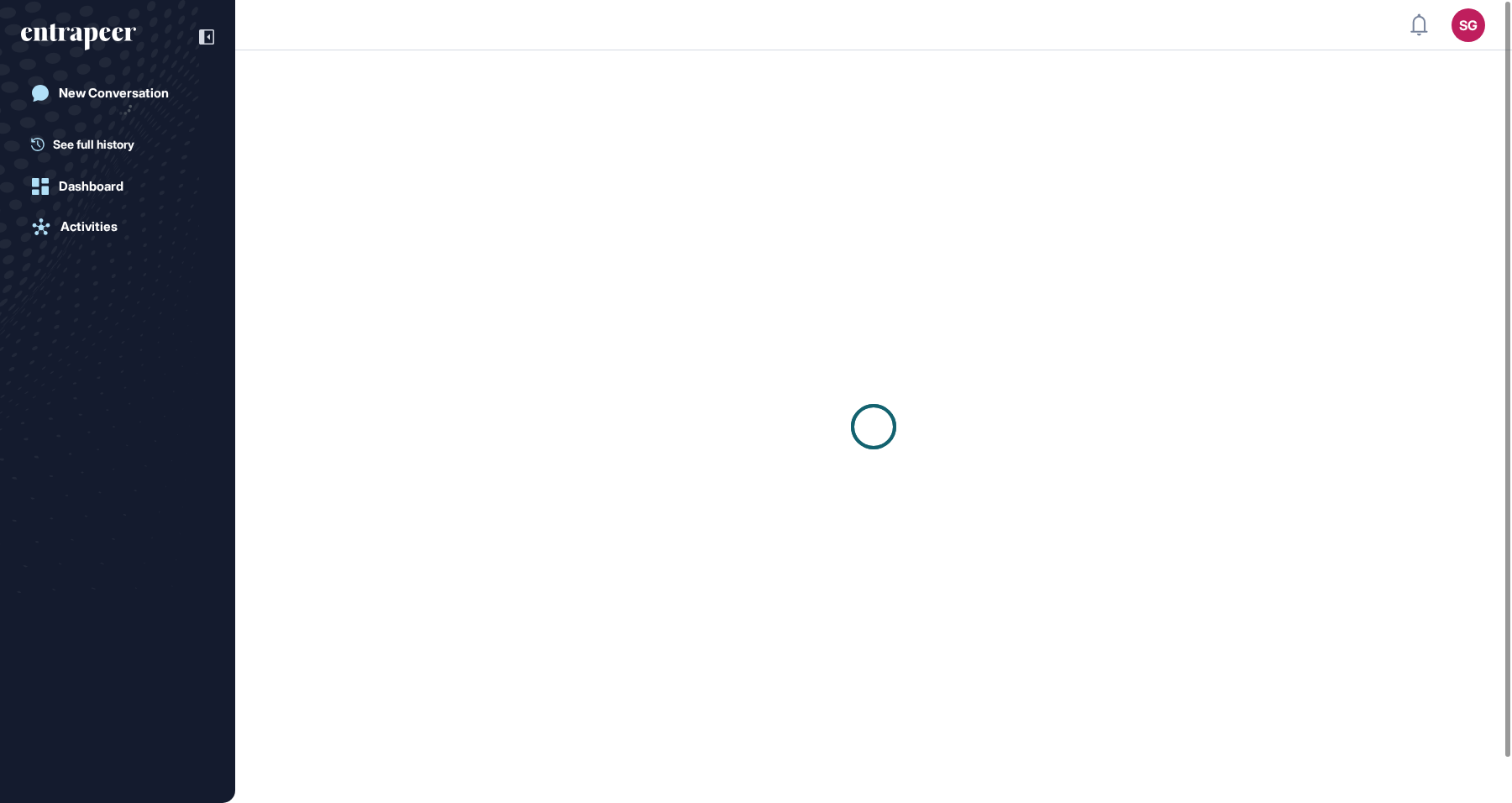
scroll to position [1, 1]
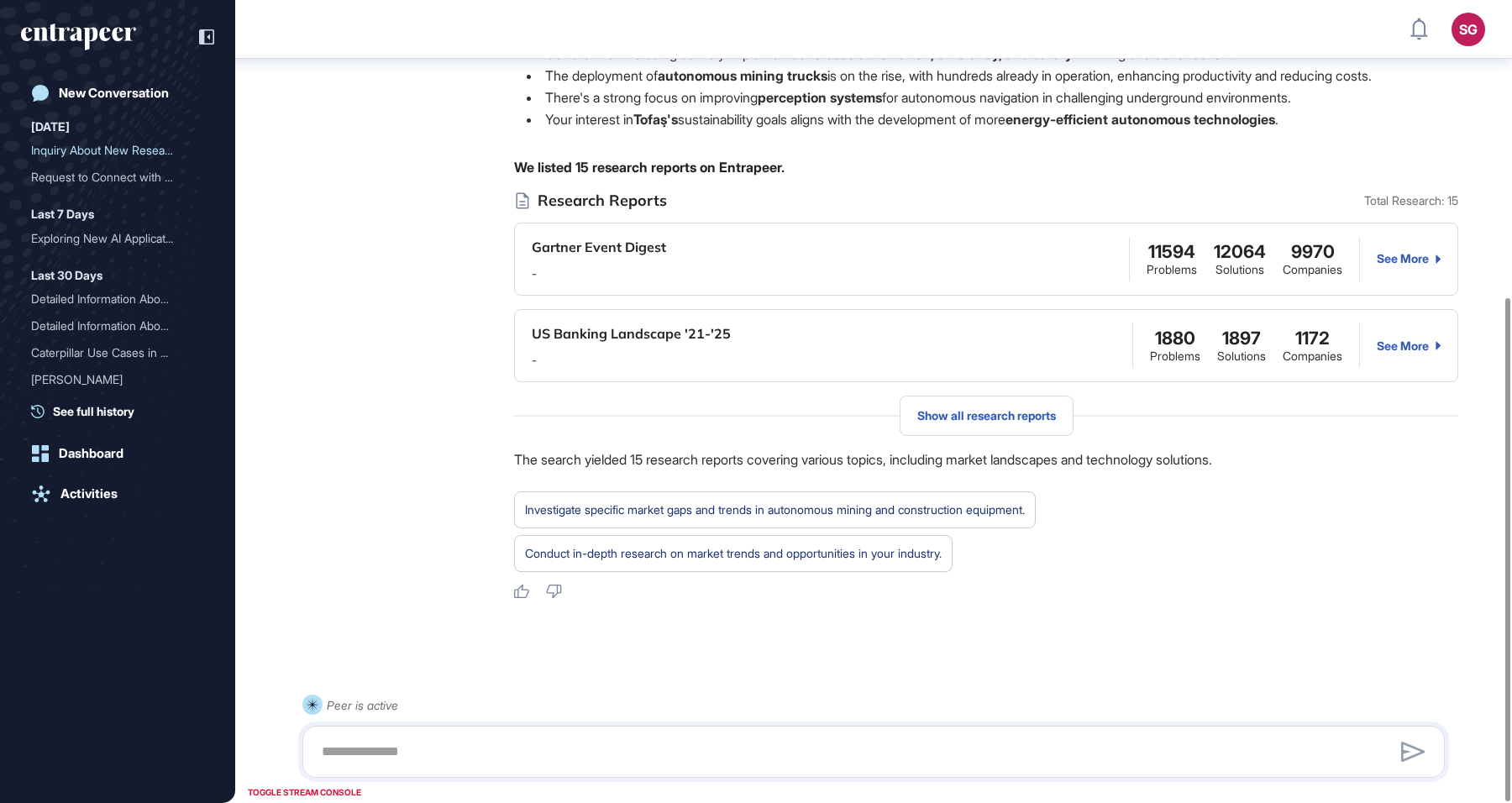
scroll to position [473, 0]
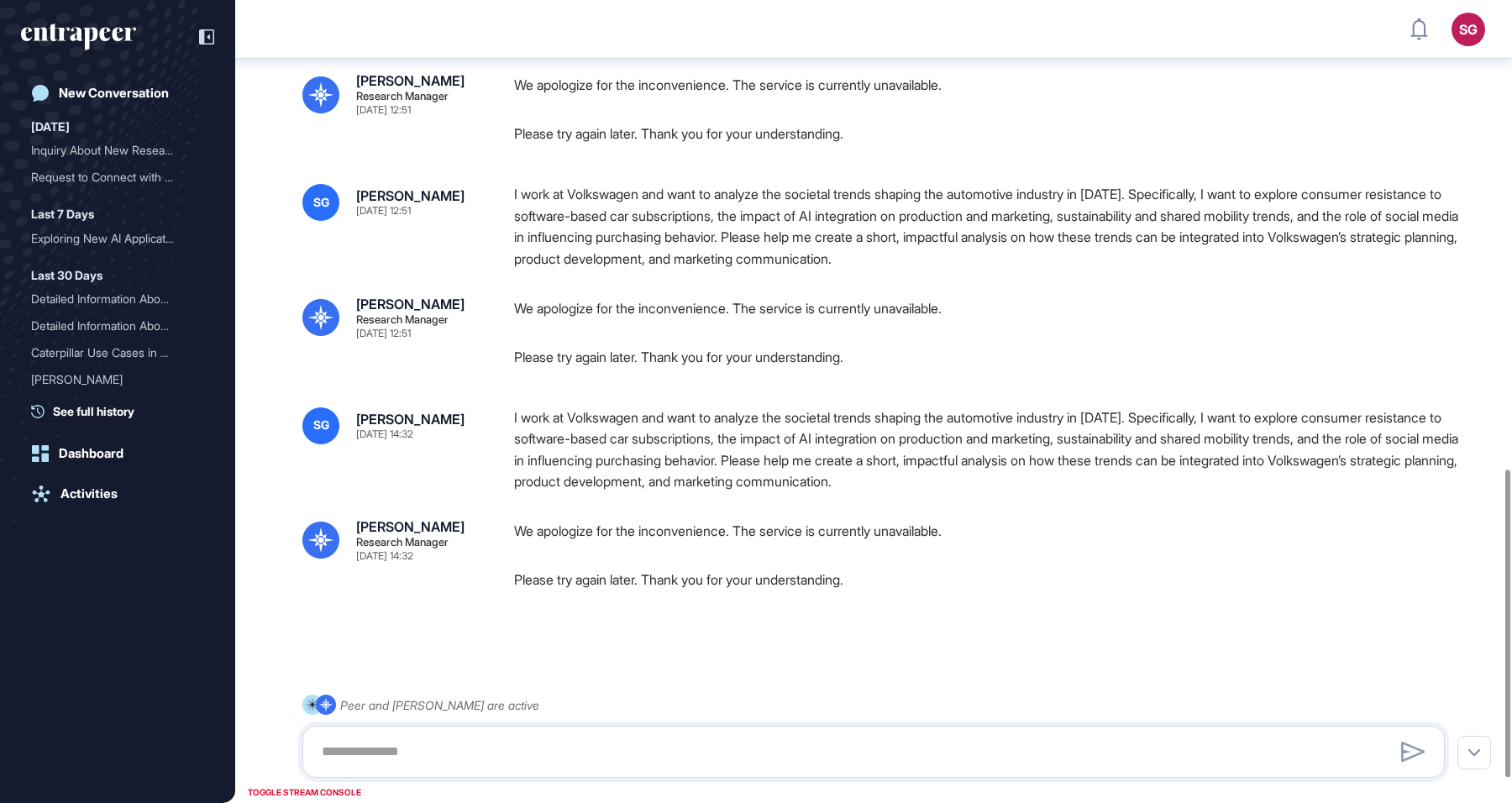
scroll to position [1286, 0]
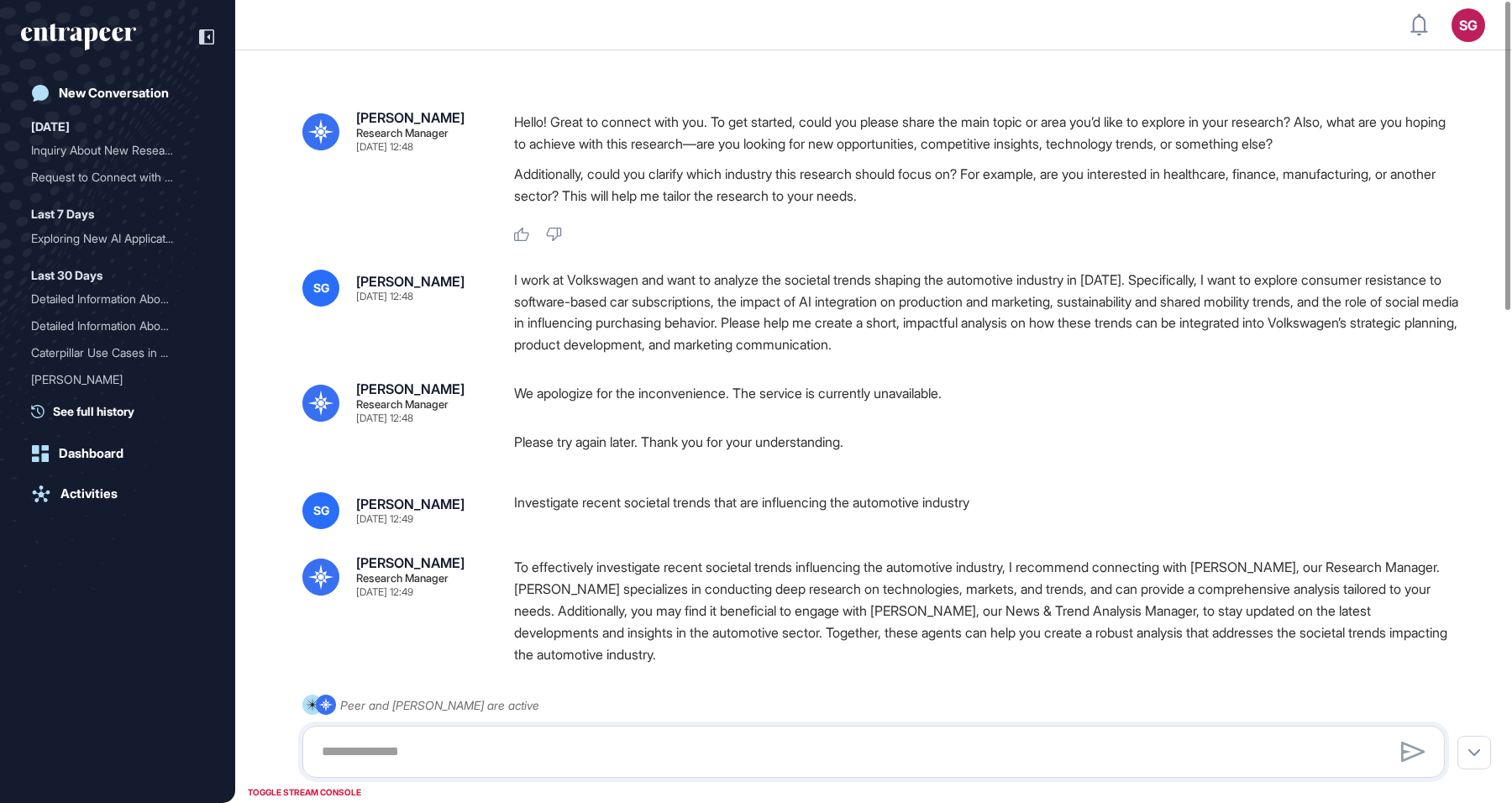
click at [804, 557] on p "To effectively investigate recent societal trends influencing the automotive in…" at bounding box center [986, 611] width 944 height 109
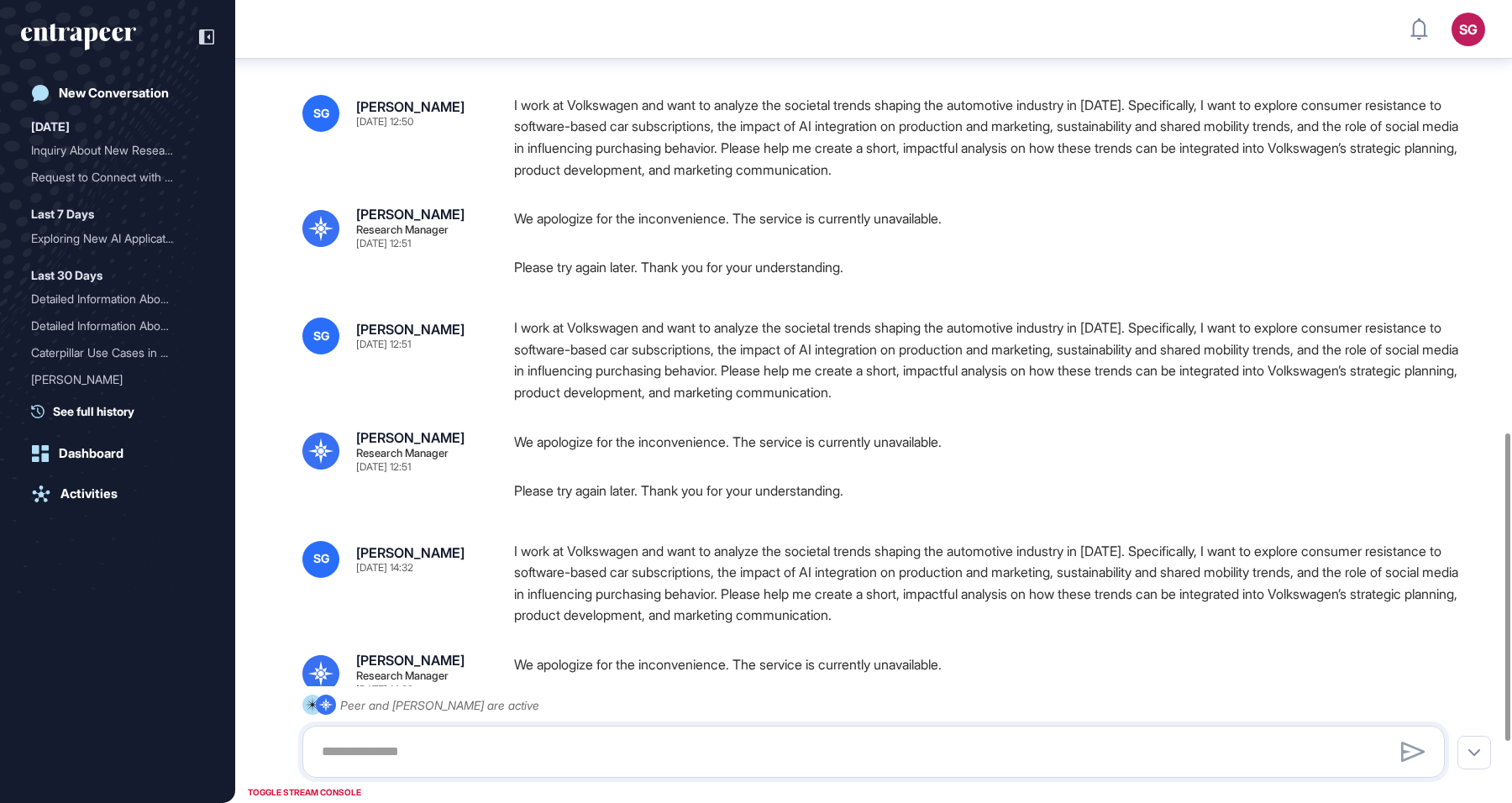
scroll to position [1286, 0]
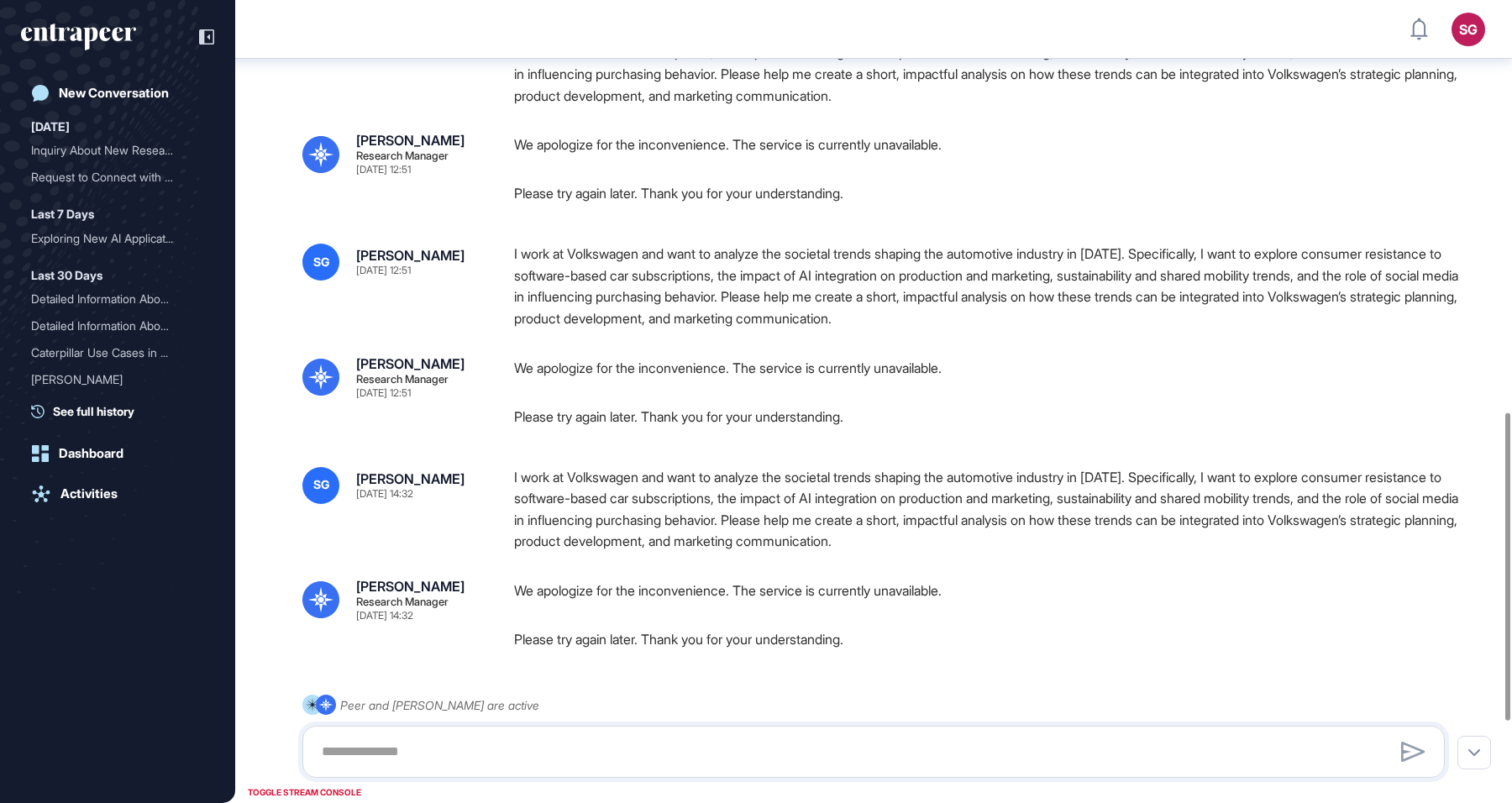
scroll to position [1286, 0]
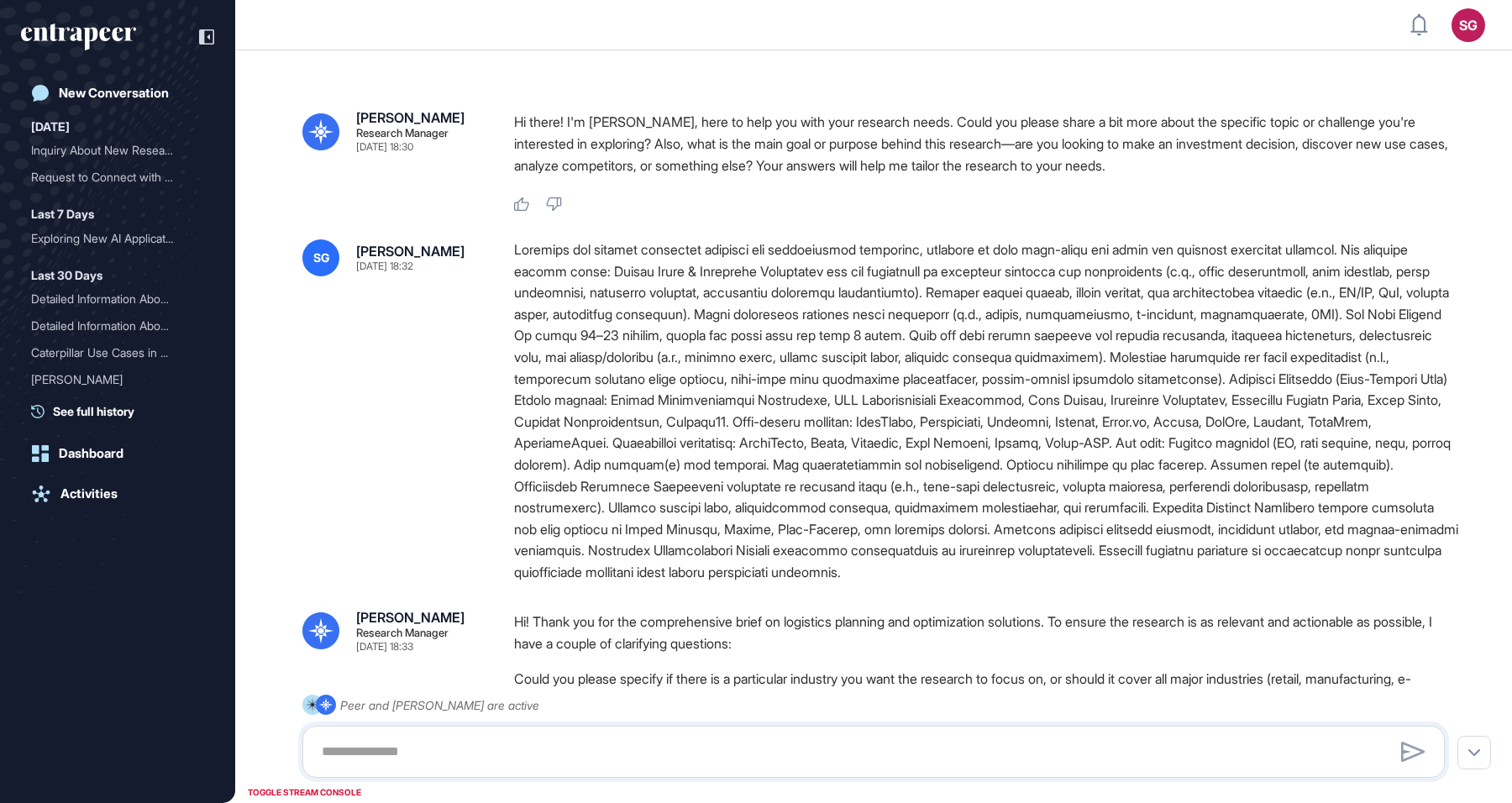
type textarea "**********"
